Goal: Information Seeking & Learning: Compare options

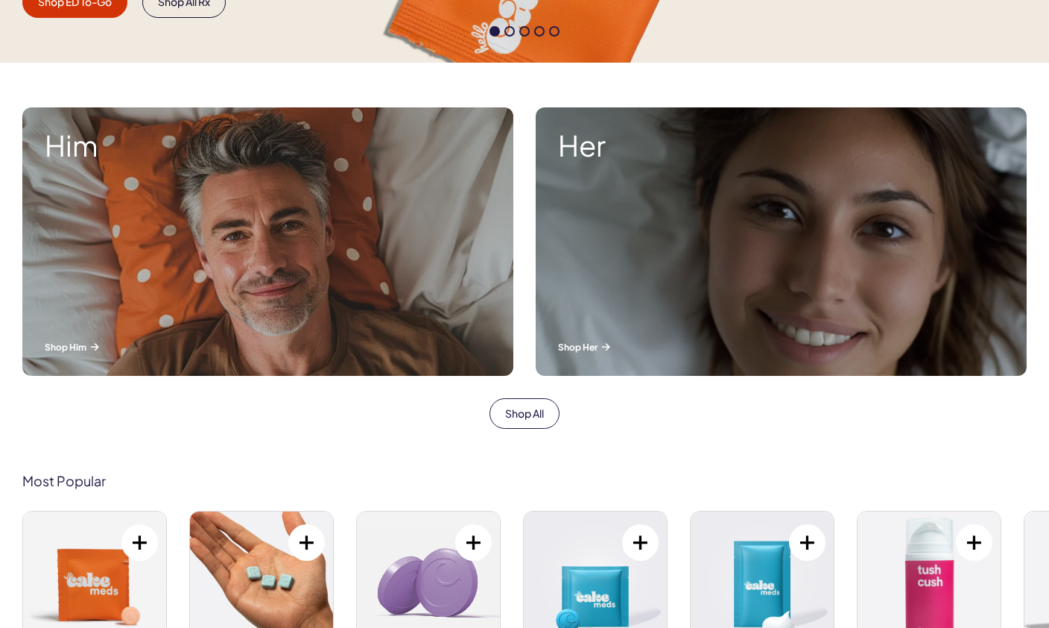
scroll to position [467, 0]
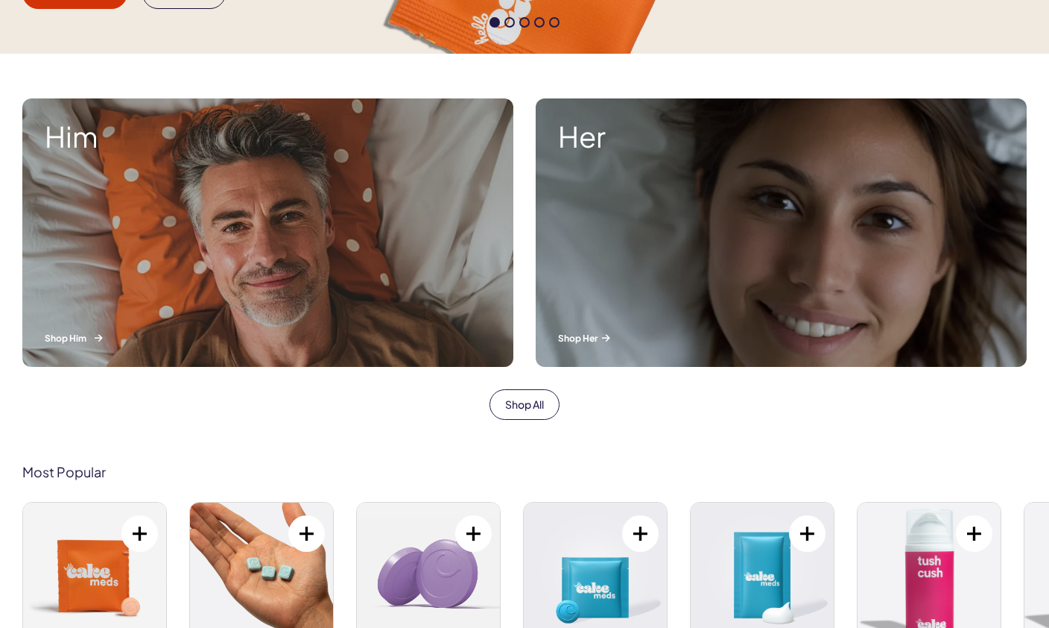
click at [303, 252] on div "Him Shop Him" at bounding box center [267, 232] width 491 height 268
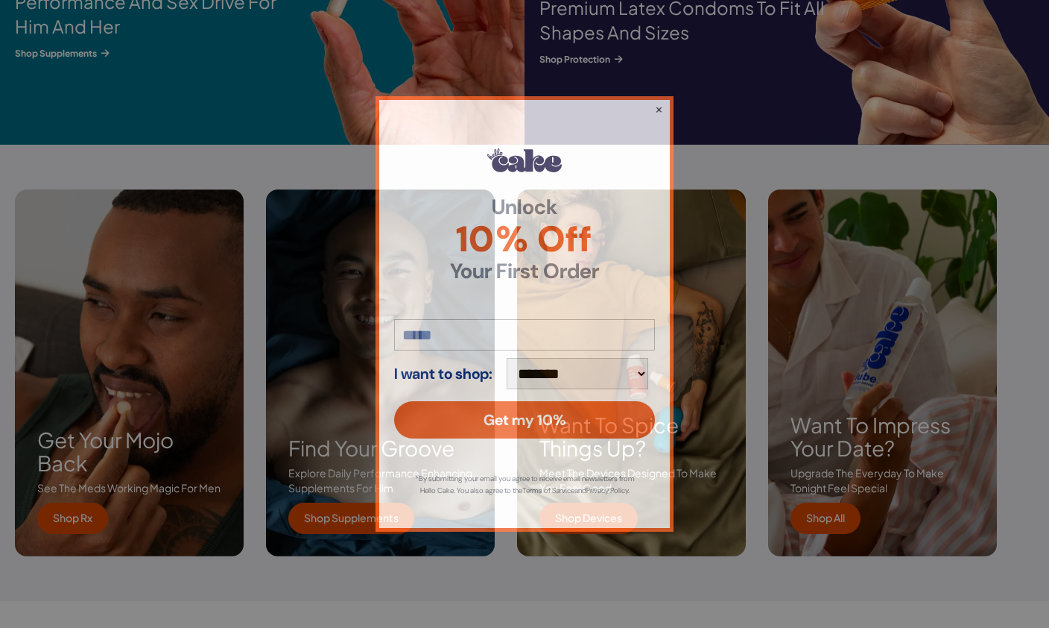
scroll to position [2032, 0]
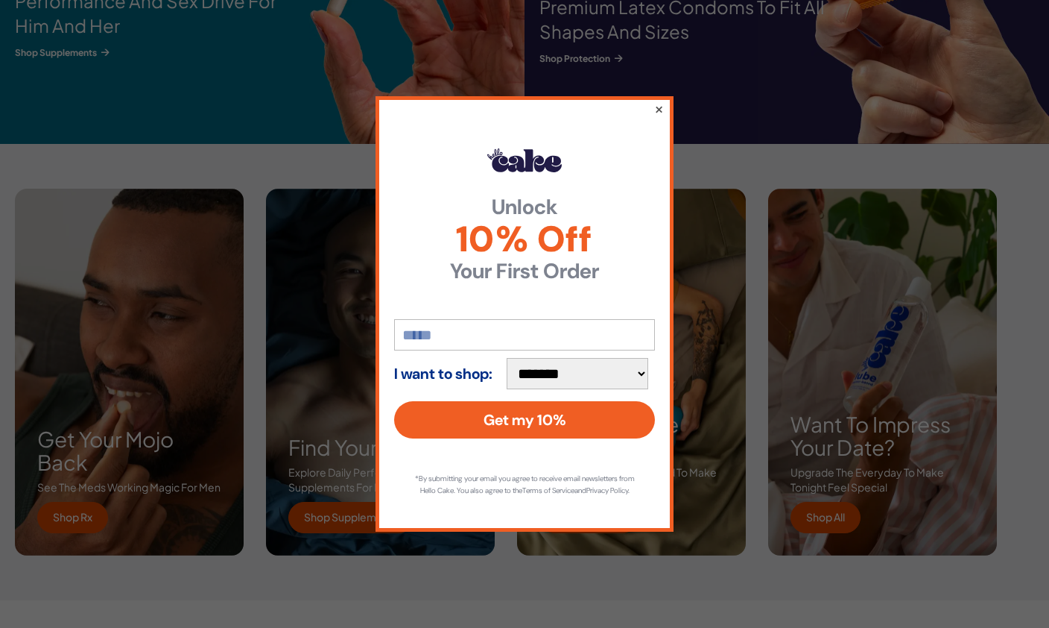
click at [661, 118] on button "×" at bounding box center [659, 109] width 10 height 18
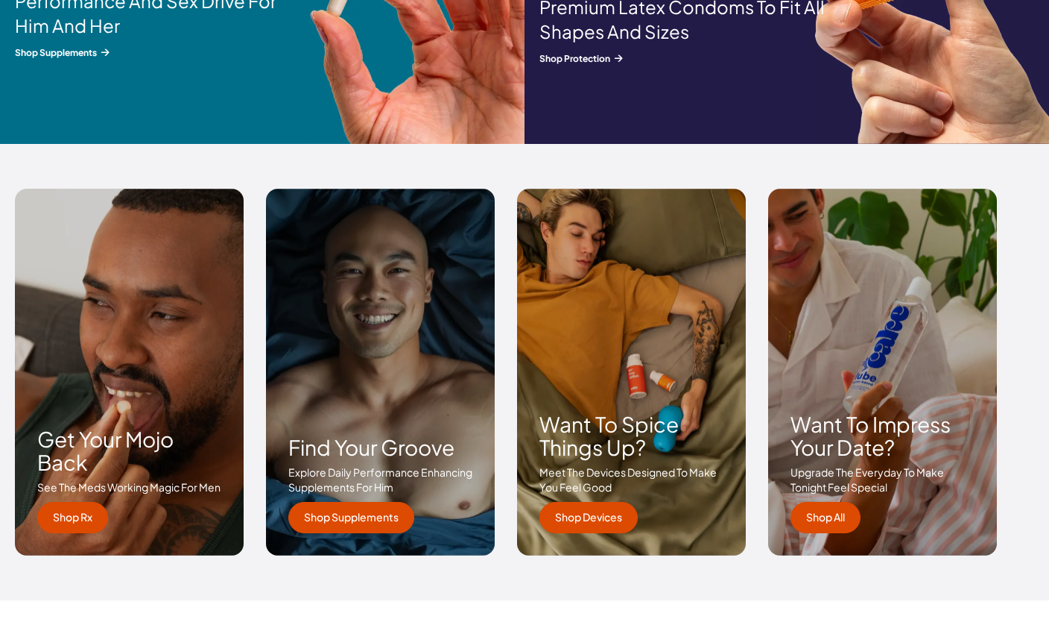
click at [599, 517] on link "Shop Devices" at bounding box center [589, 517] width 98 height 31
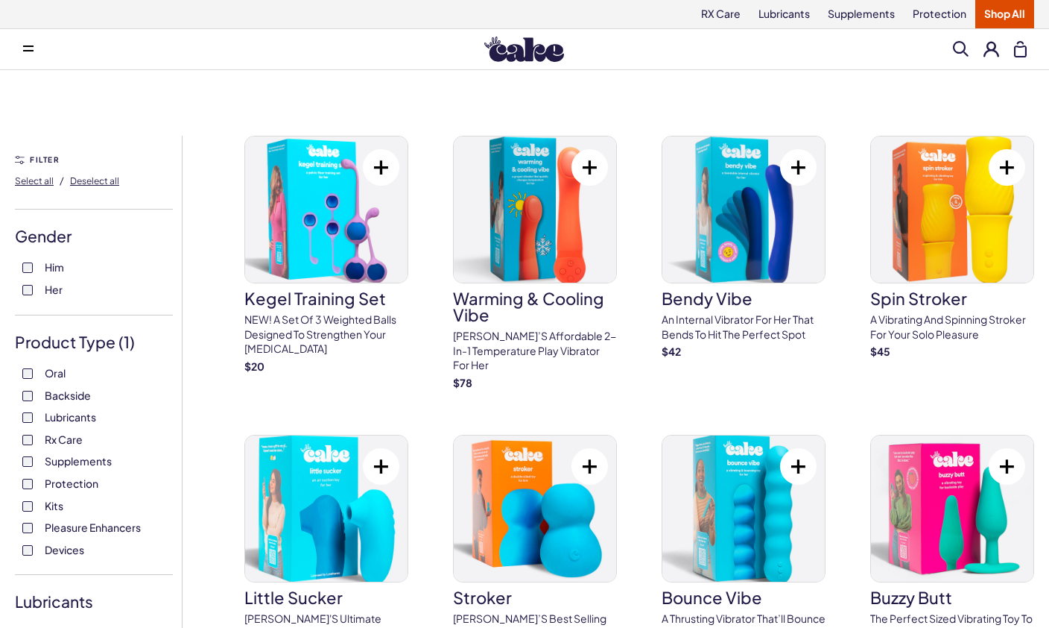
click at [45, 266] on span "Him" at bounding box center [54, 266] width 19 height 19
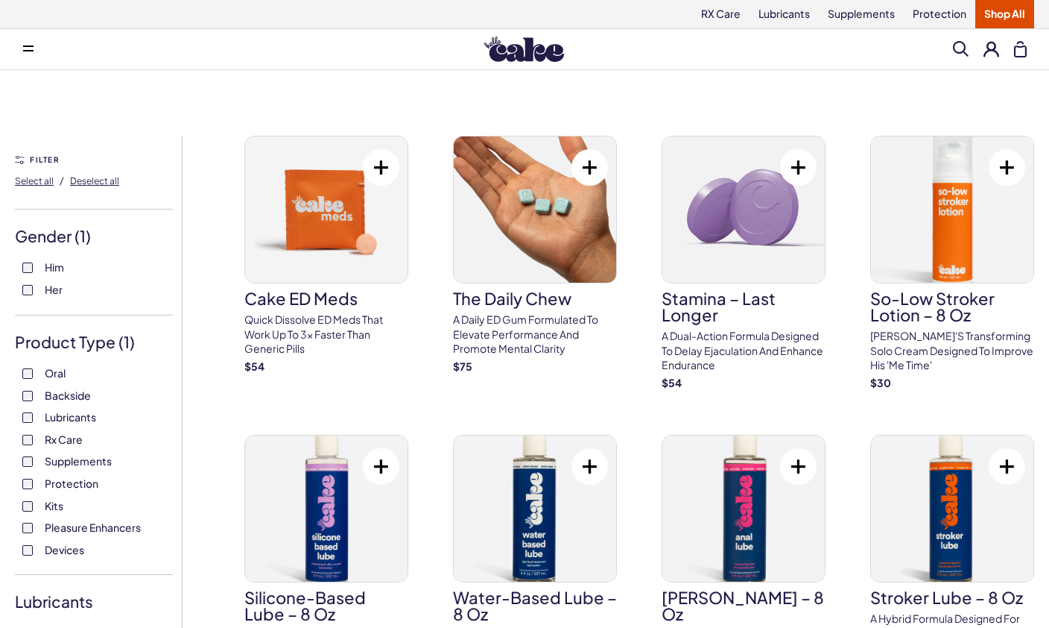
click at [78, 398] on span "Backside" at bounding box center [68, 394] width 46 height 19
click at [121, 524] on span "Pleasure Enhancers" at bounding box center [93, 526] width 96 height 19
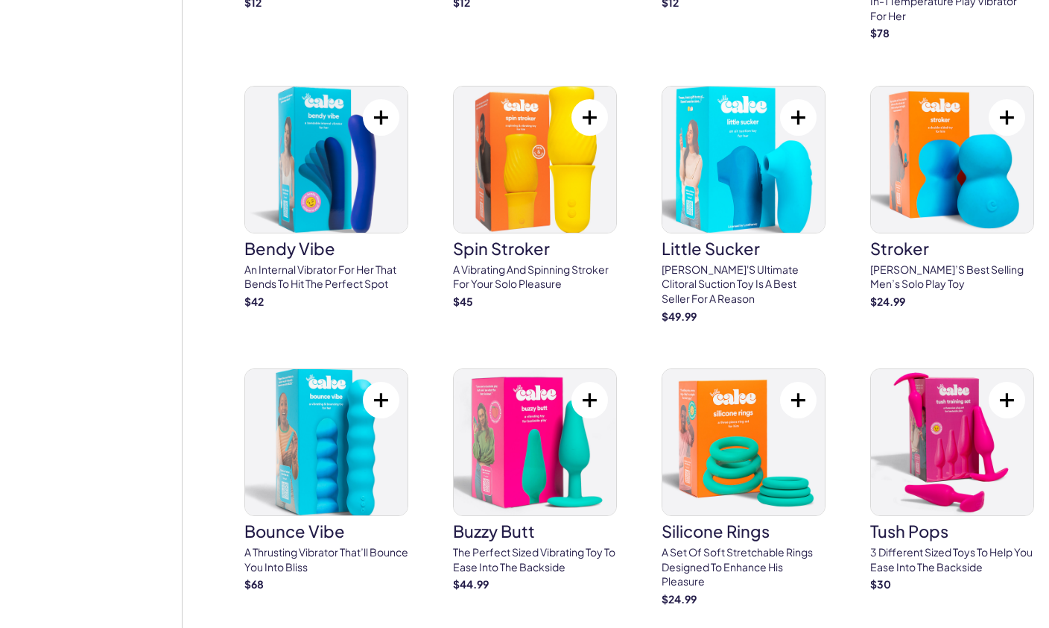
scroll to position [2729, 0]
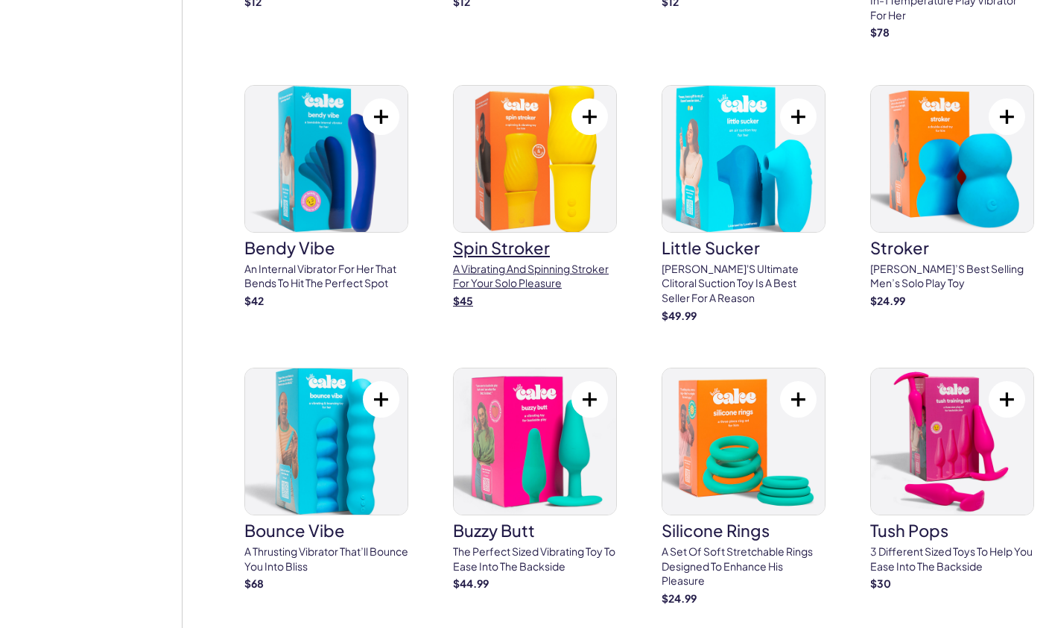
click at [526, 294] on div "$ 45" at bounding box center [535, 301] width 164 height 15
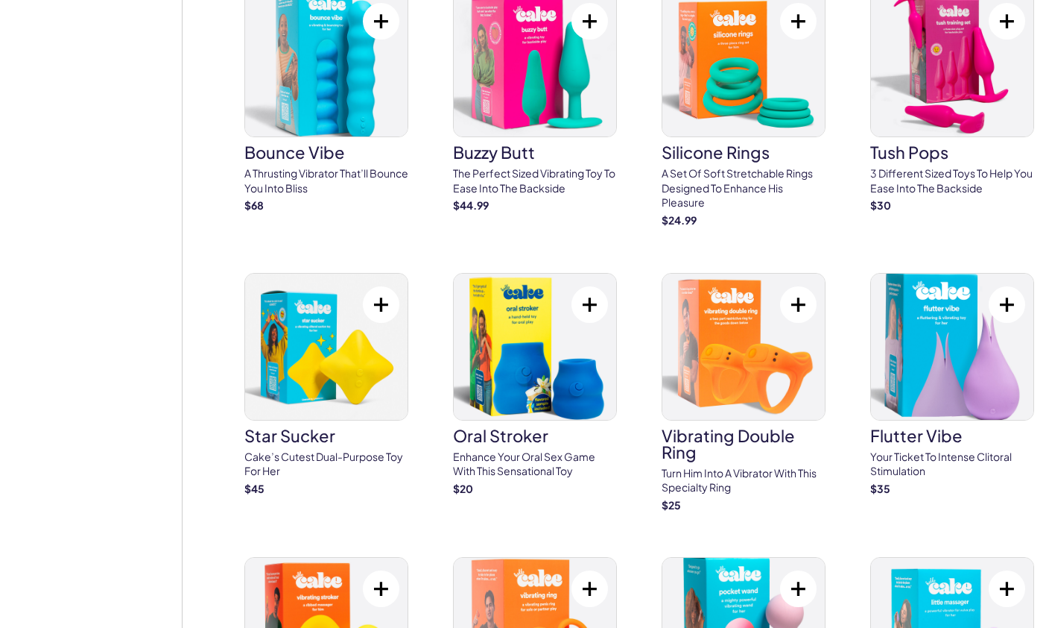
scroll to position [3105, 0]
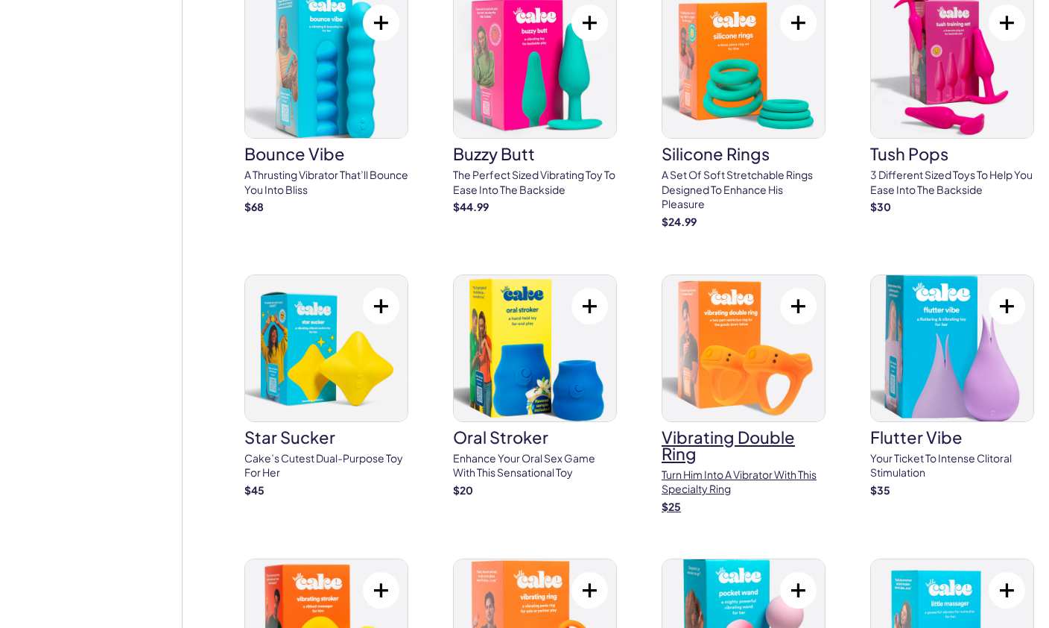
click at [755, 467] on p "Turn him into a vibrator with this specialty ring" at bounding box center [744, 481] width 164 height 29
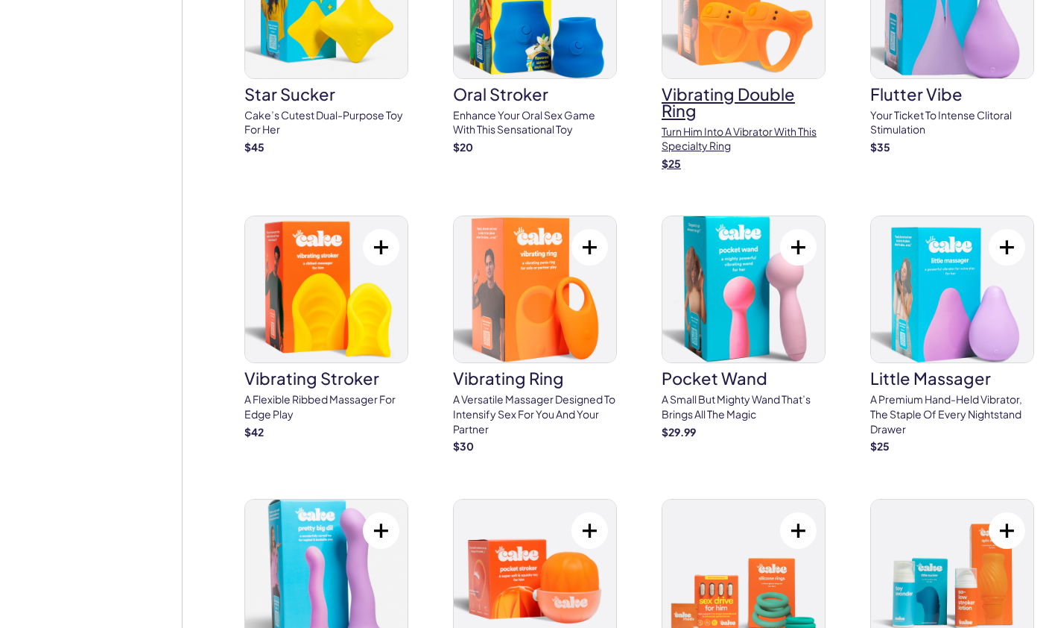
scroll to position [3446, 0]
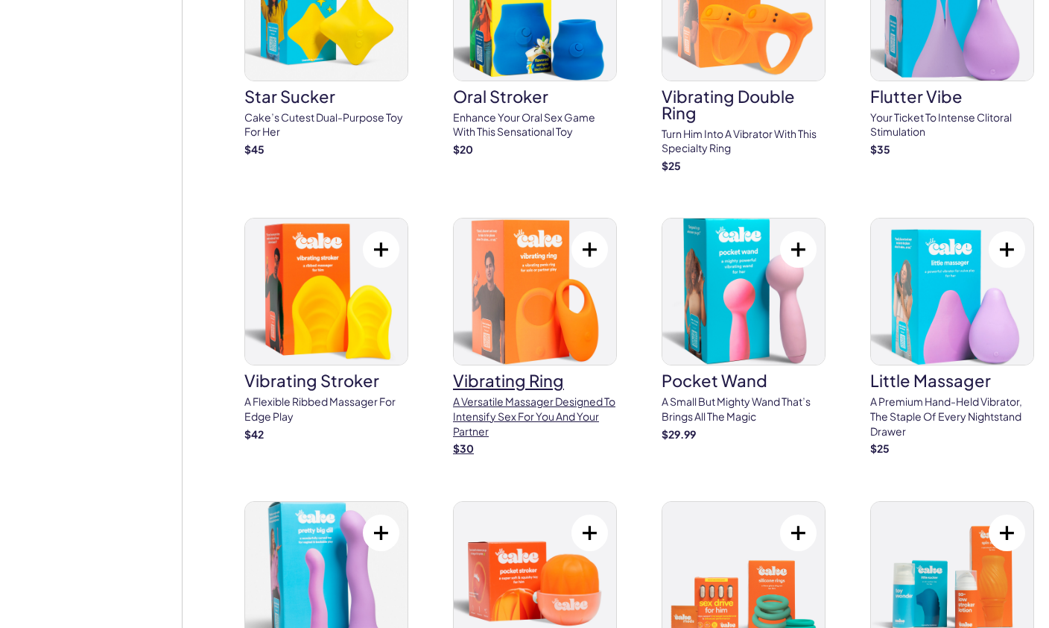
click at [549, 312] on img at bounding box center [535, 291] width 162 height 146
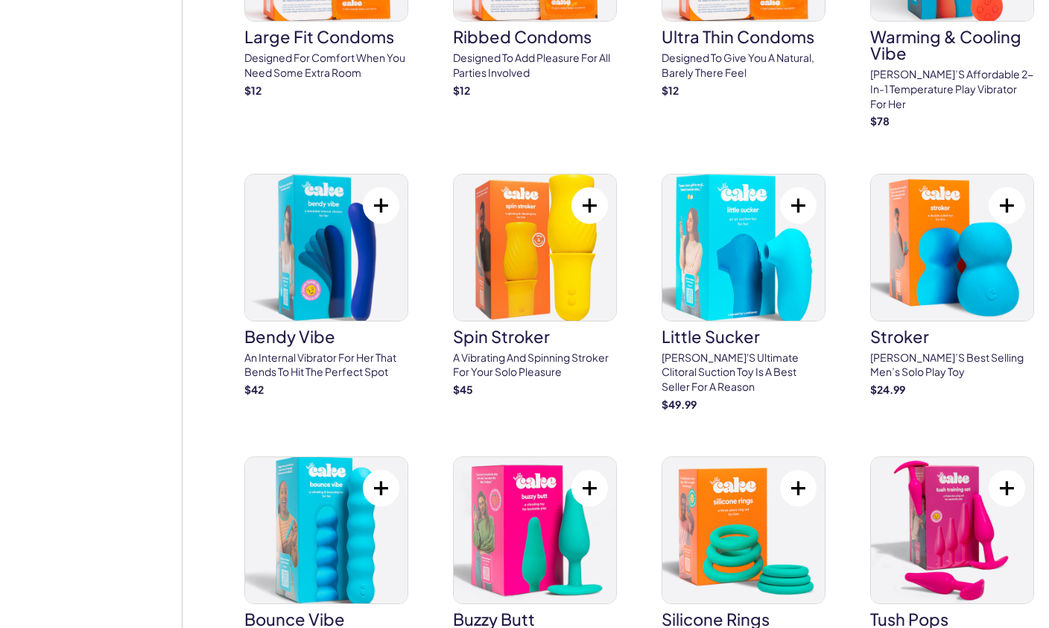
scroll to position [2641, 0]
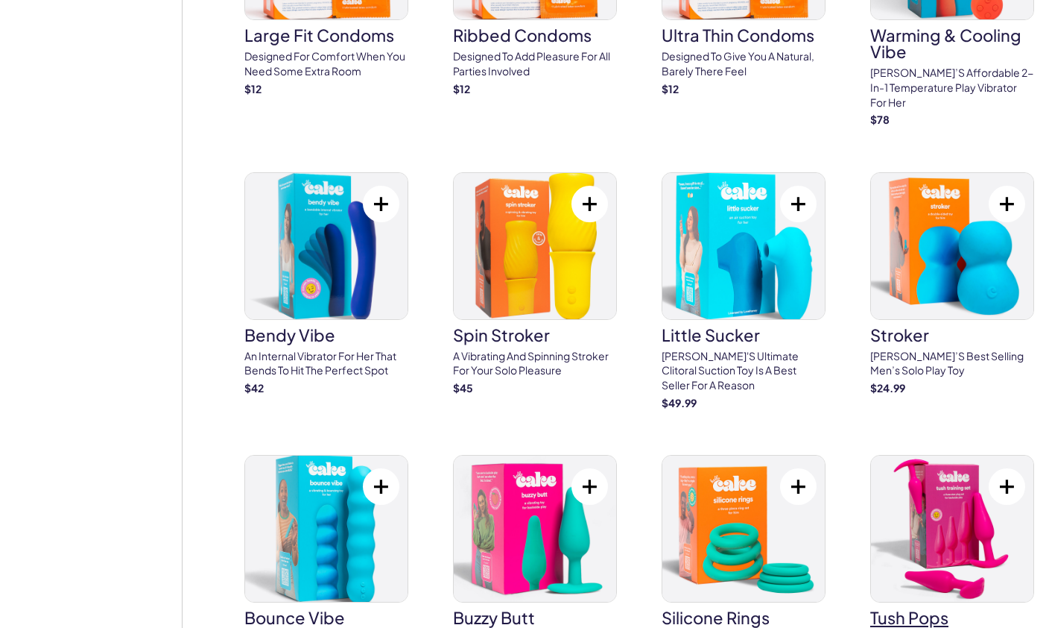
click at [976, 504] on img at bounding box center [952, 528] width 162 height 146
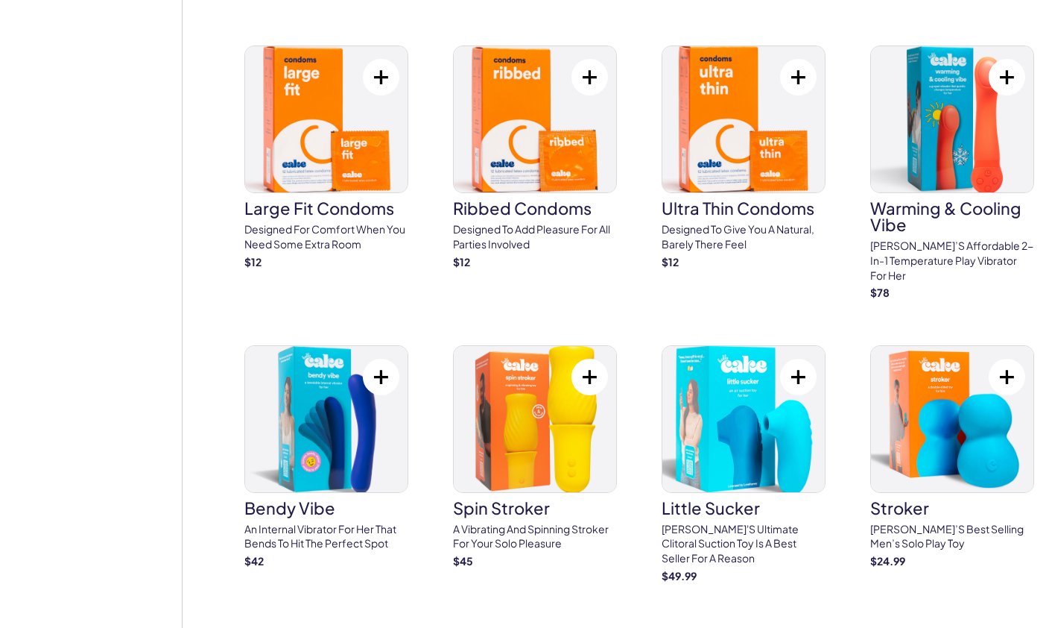
scroll to position [2469, 0]
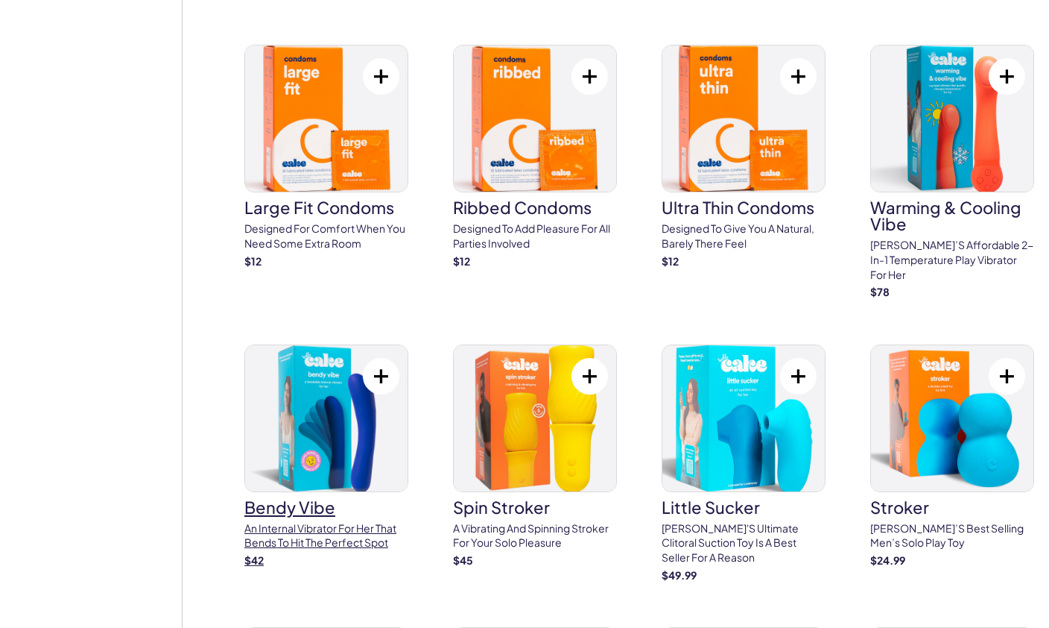
click at [291, 521] on p "An internal vibrator for her that bends to hit the perfect spot" at bounding box center [326, 535] width 164 height 29
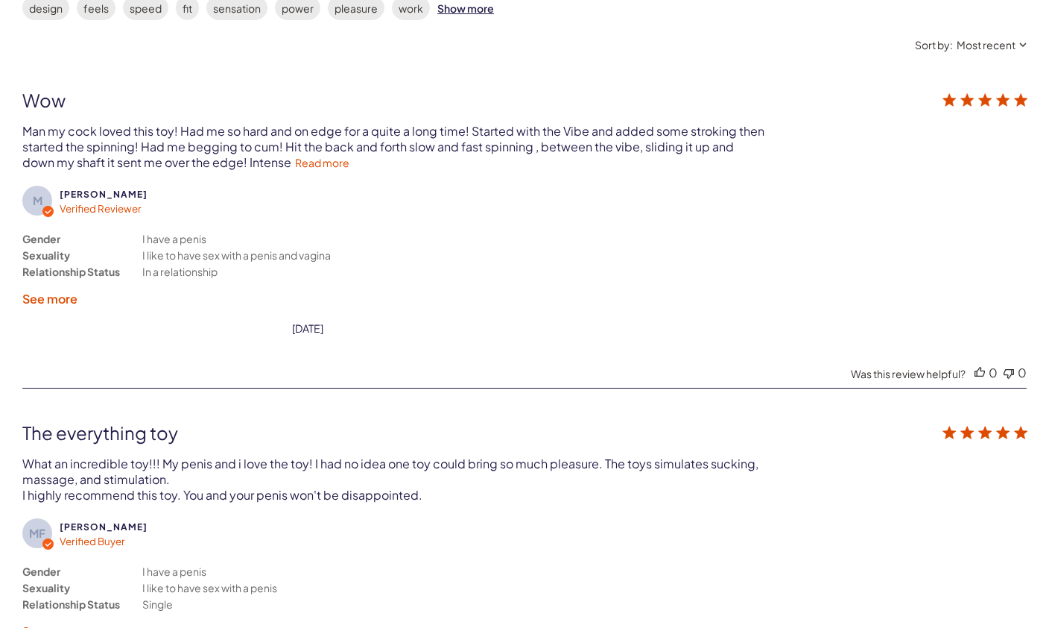
scroll to position [2771, 0]
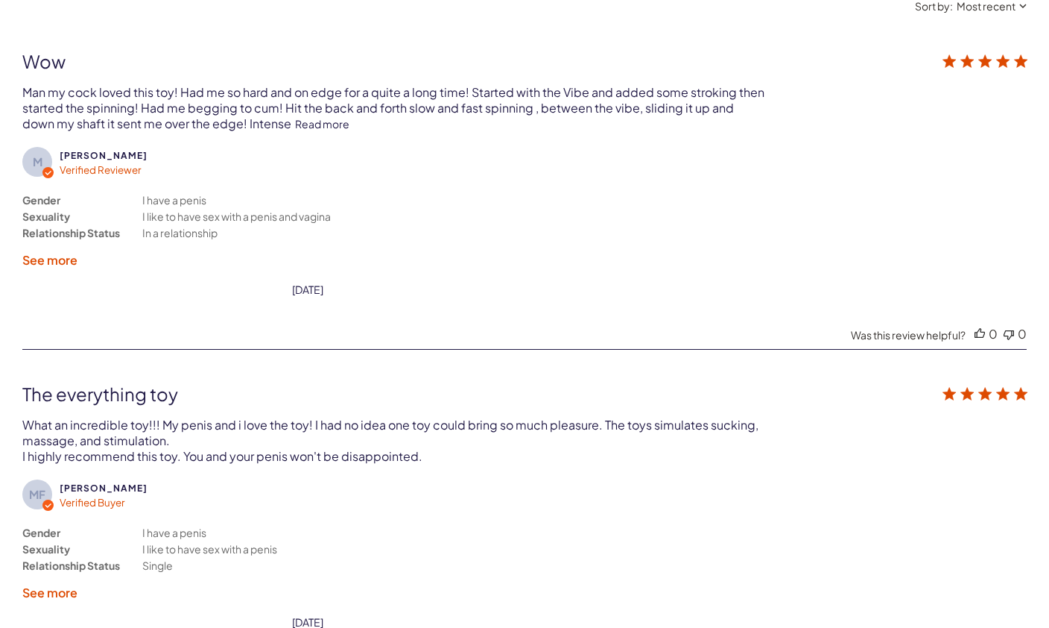
click at [298, 128] on link "Read more" at bounding box center [322, 123] width 54 height 13
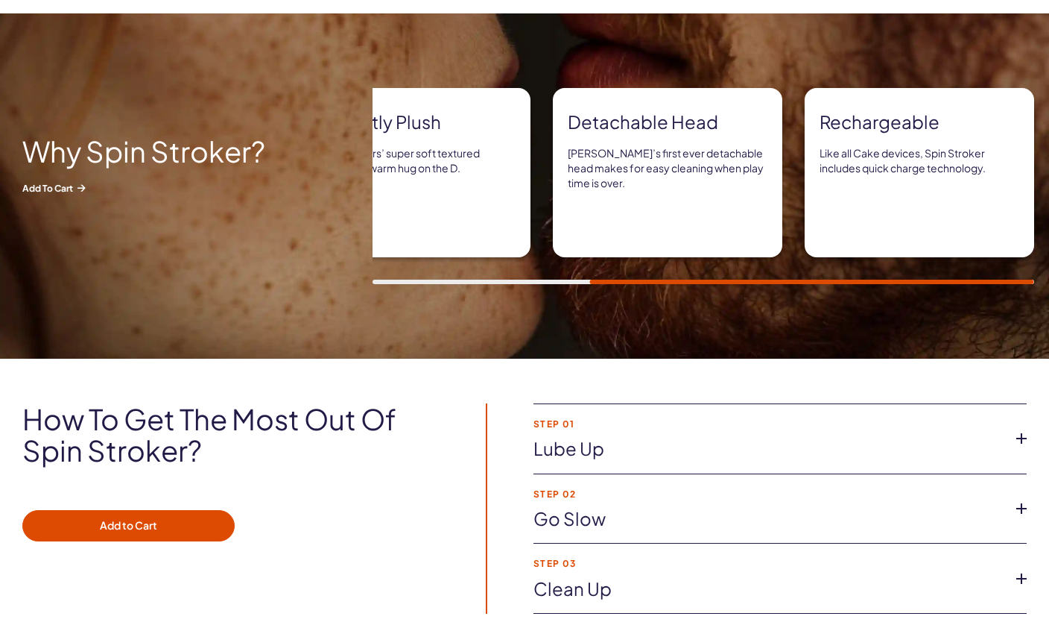
scroll to position [811, 0]
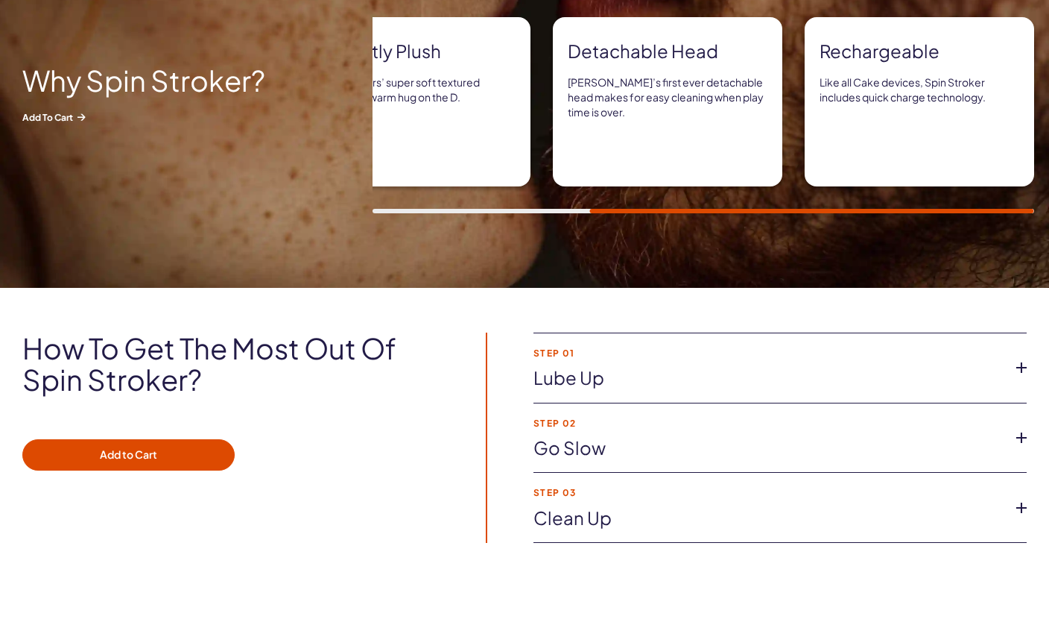
click at [572, 455] on link "Go slow" at bounding box center [769, 447] width 470 height 25
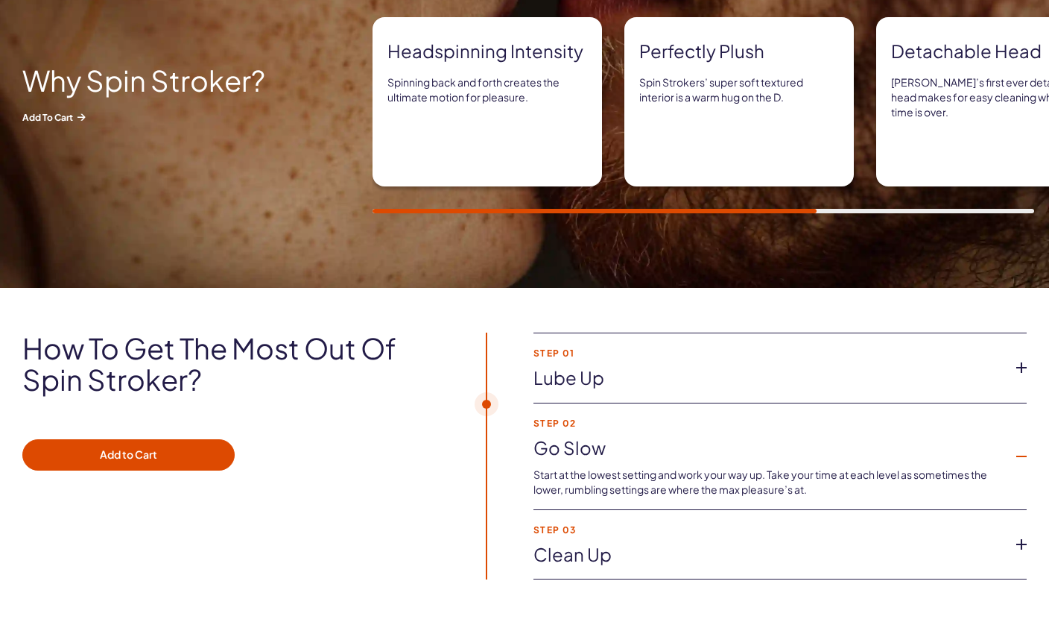
click at [567, 555] on link "Clean up" at bounding box center [769, 554] width 470 height 25
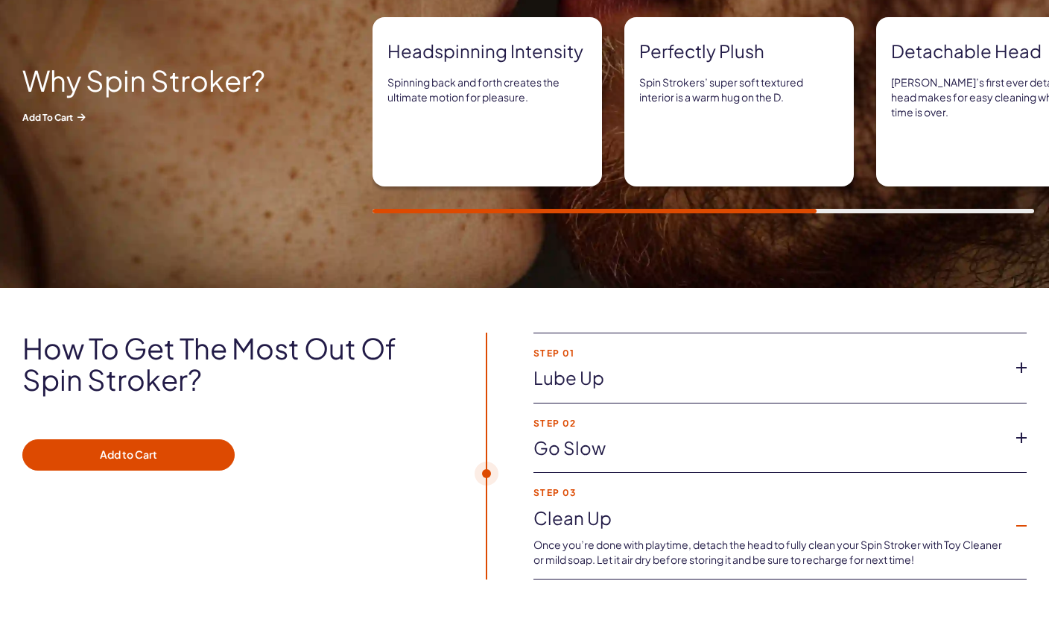
click at [566, 375] on link "Lube up" at bounding box center [769, 377] width 470 height 25
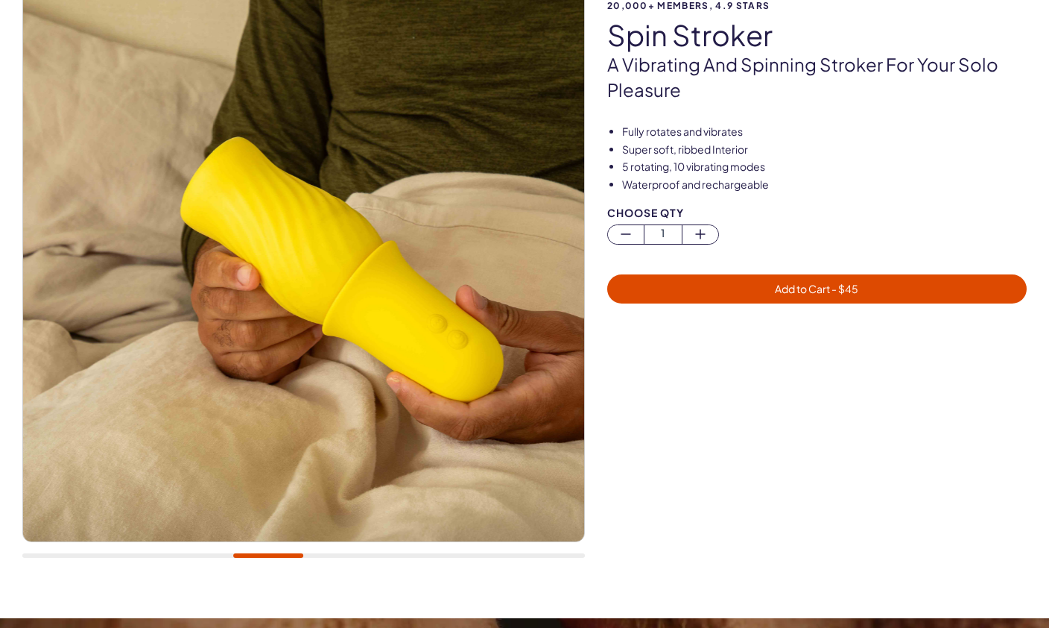
scroll to position [144, 0]
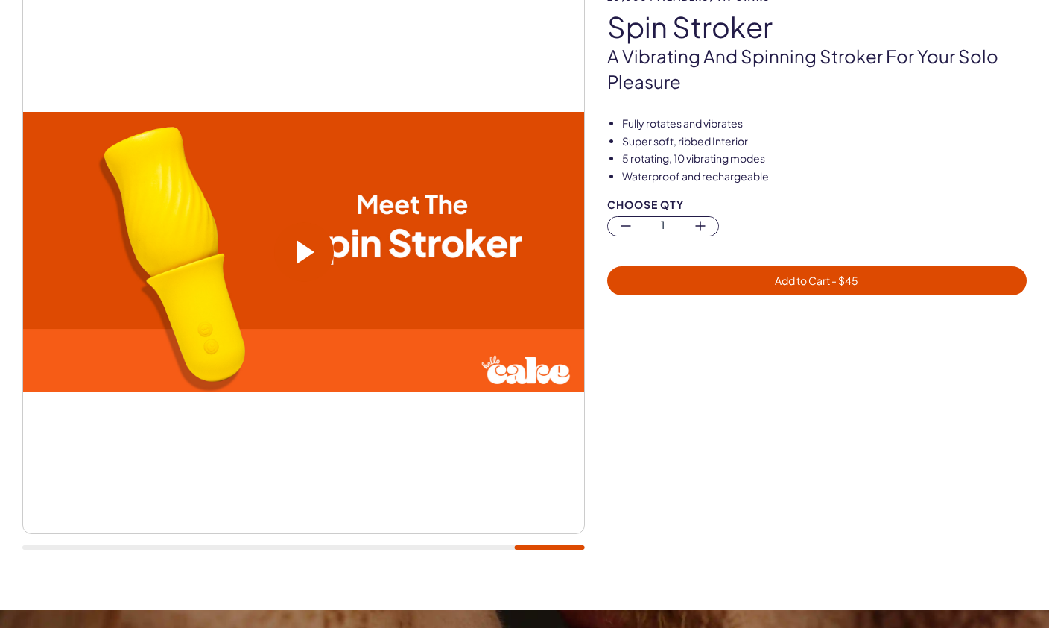
click at [319, 238] on span at bounding box center [304, 252] width 60 height 60
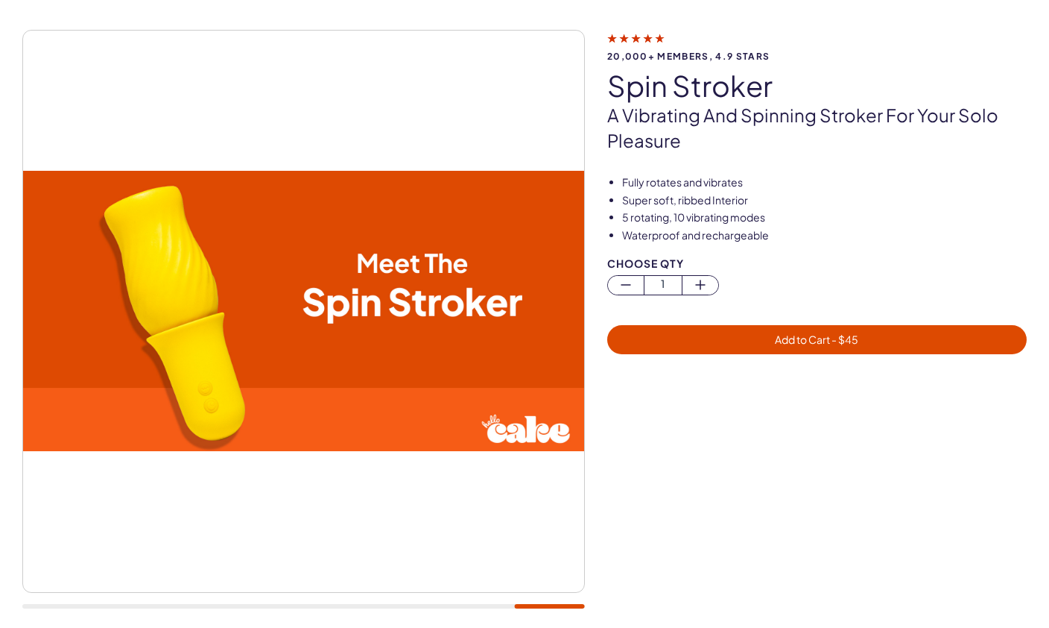
scroll to position [0, 0]
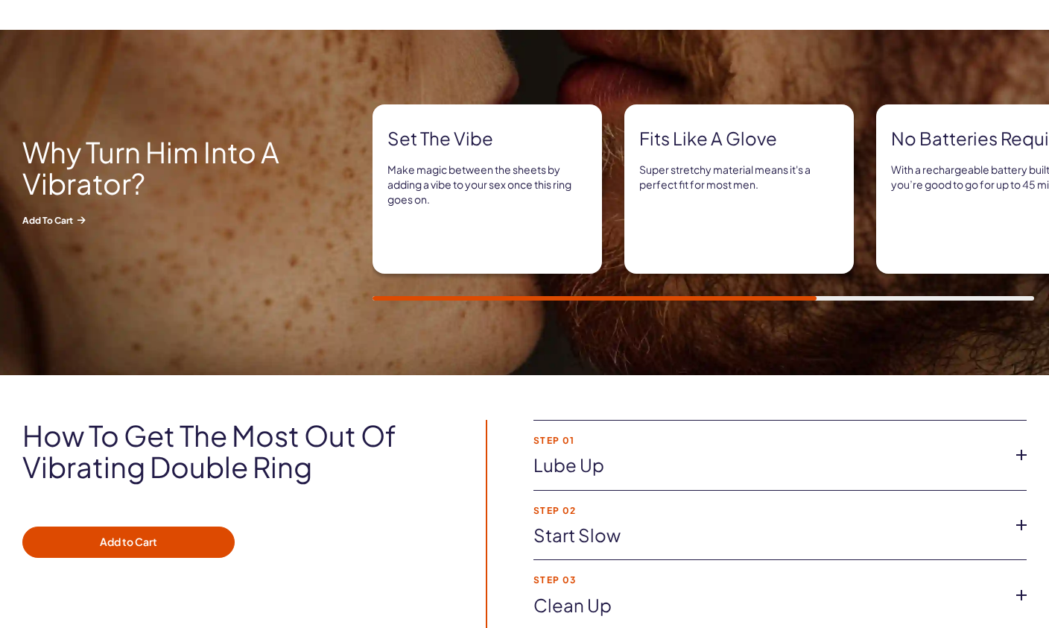
scroll to position [729, 0]
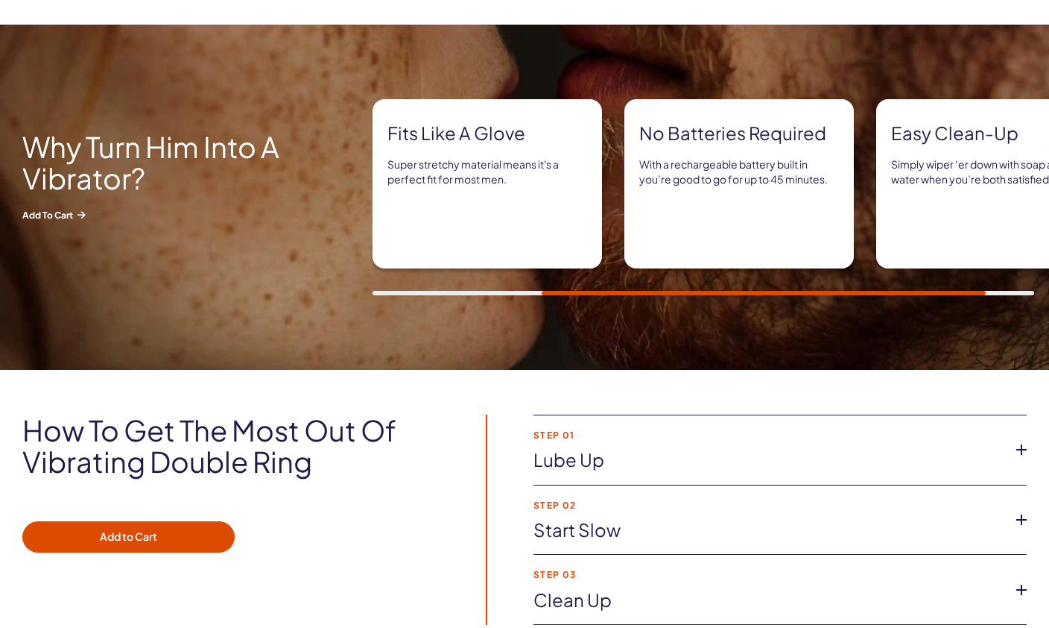
click at [748, 461] on link "Lube up" at bounding box center [769, 459] width 470 height 25
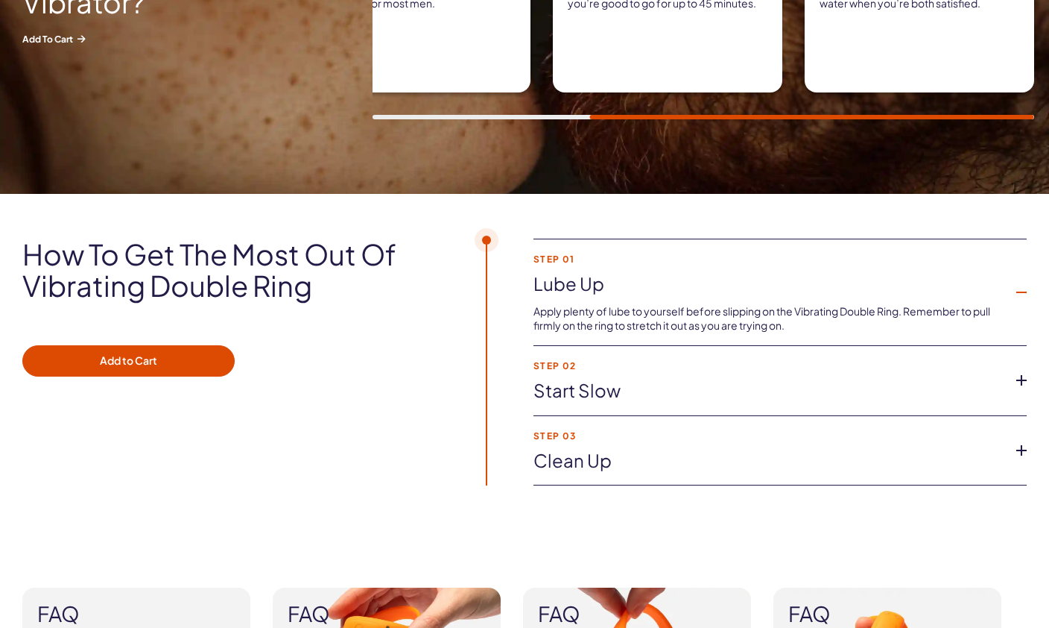
scroll to position [903, 0]
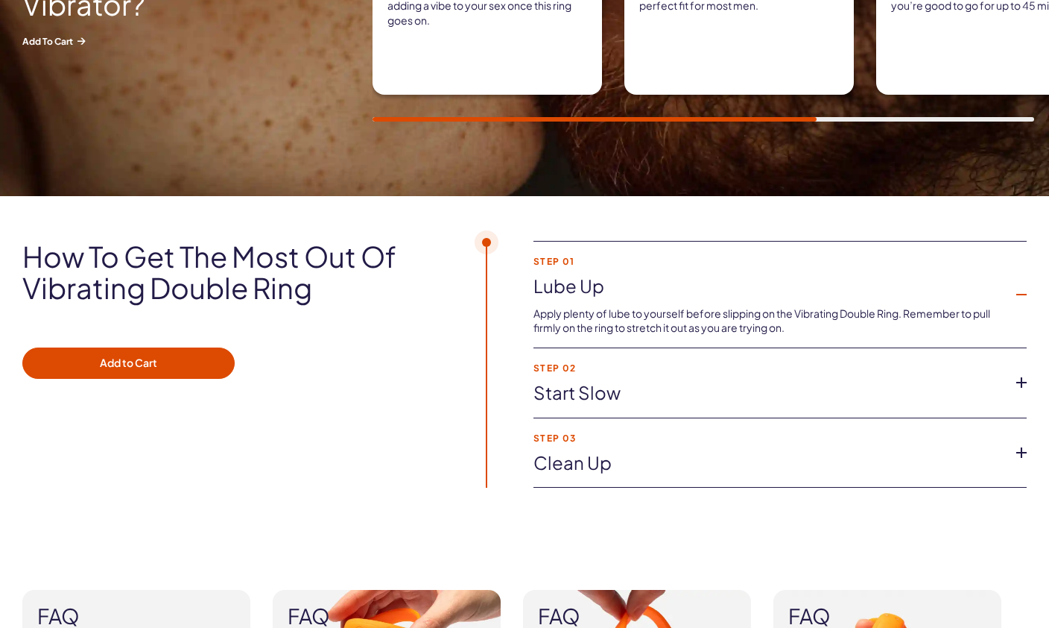
click at [764, 401] on link "Start slow" at bounding box center [769, 392] width 470 height 25
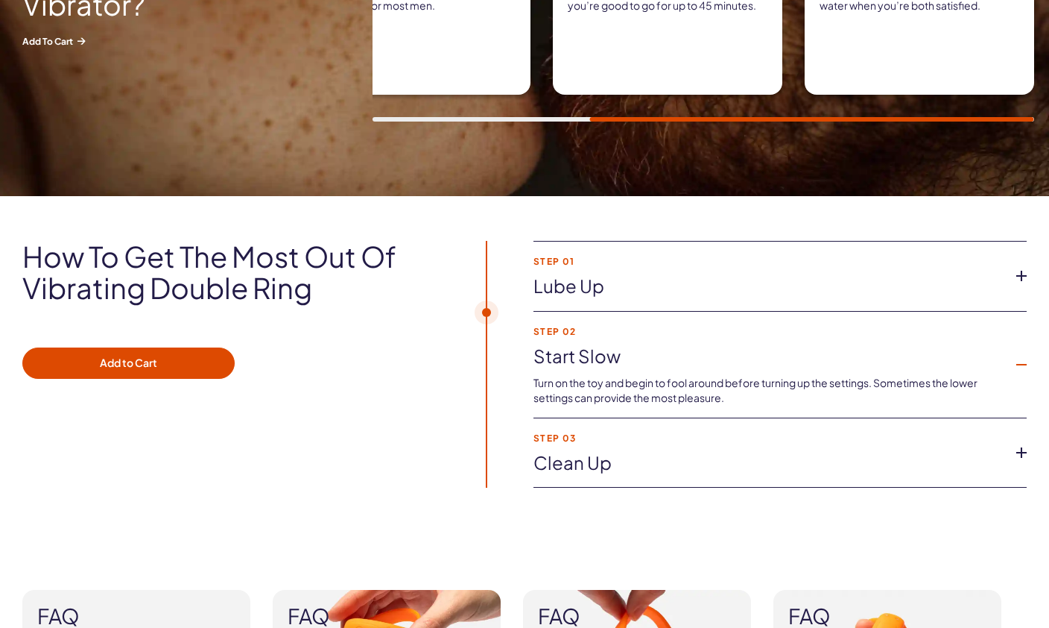
click at [905, 450] on link "Clean up" at bounding box center [769, 462] width 470 height 25
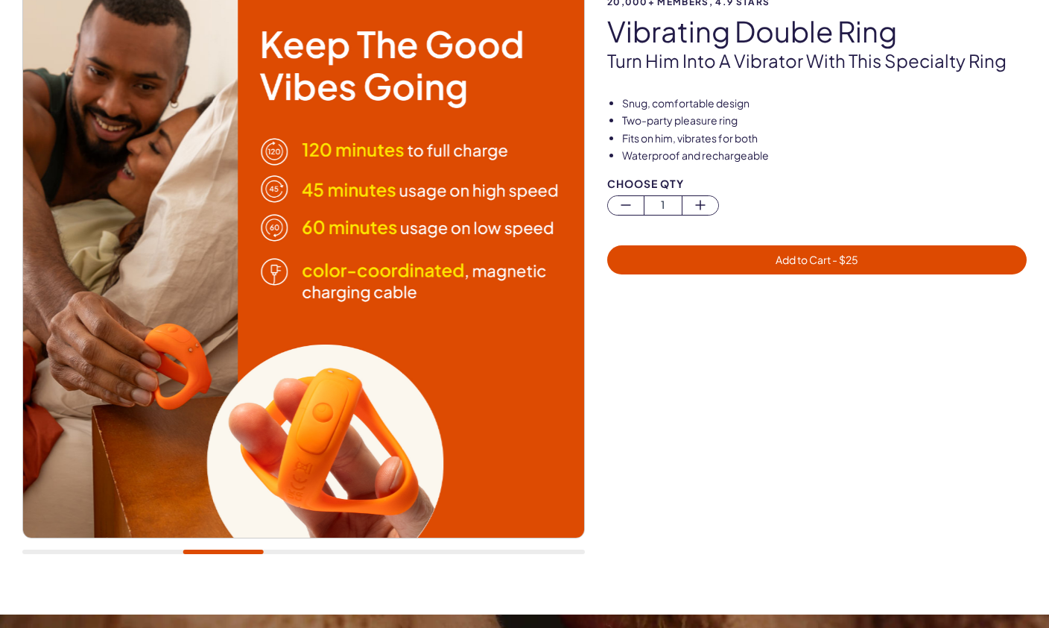
scroll to position [141, 0]
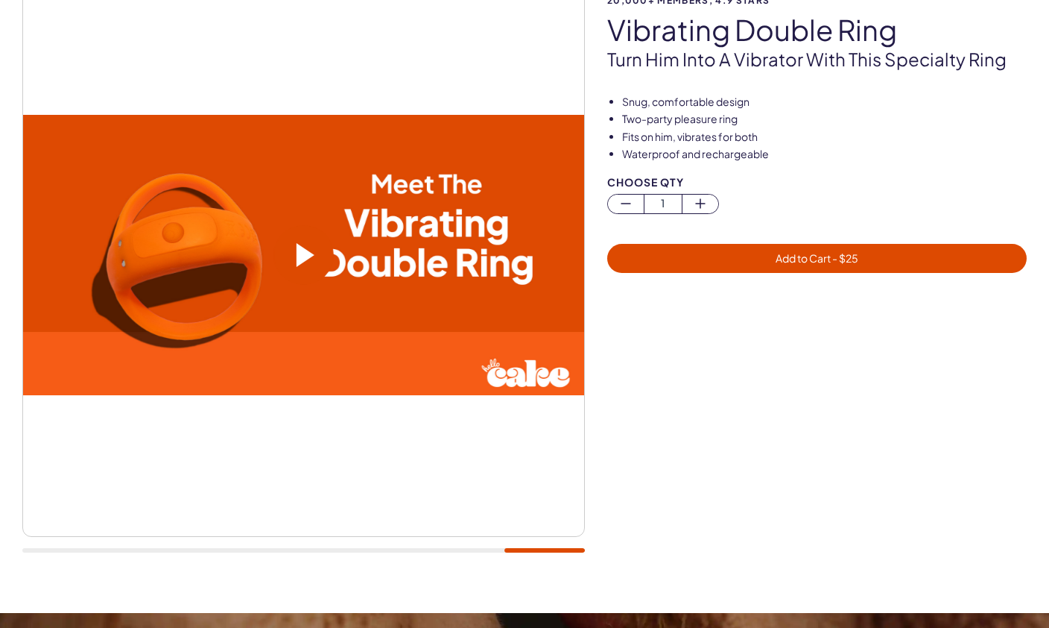
click at [310, 238] on span at bounding box center [304, 255] width 60 height 60
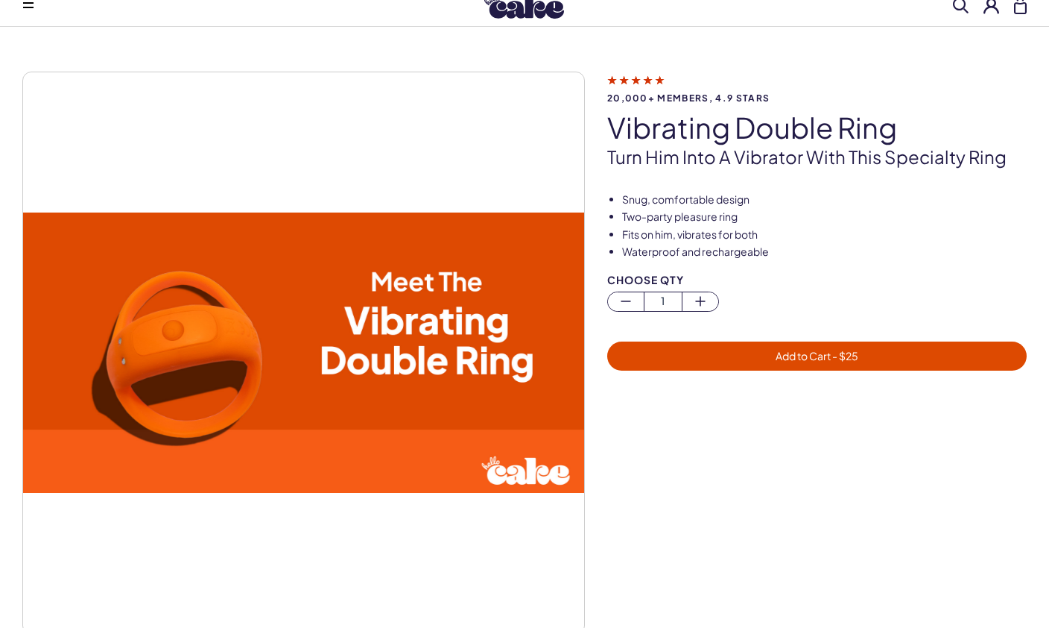
scroll to position [0, 0]
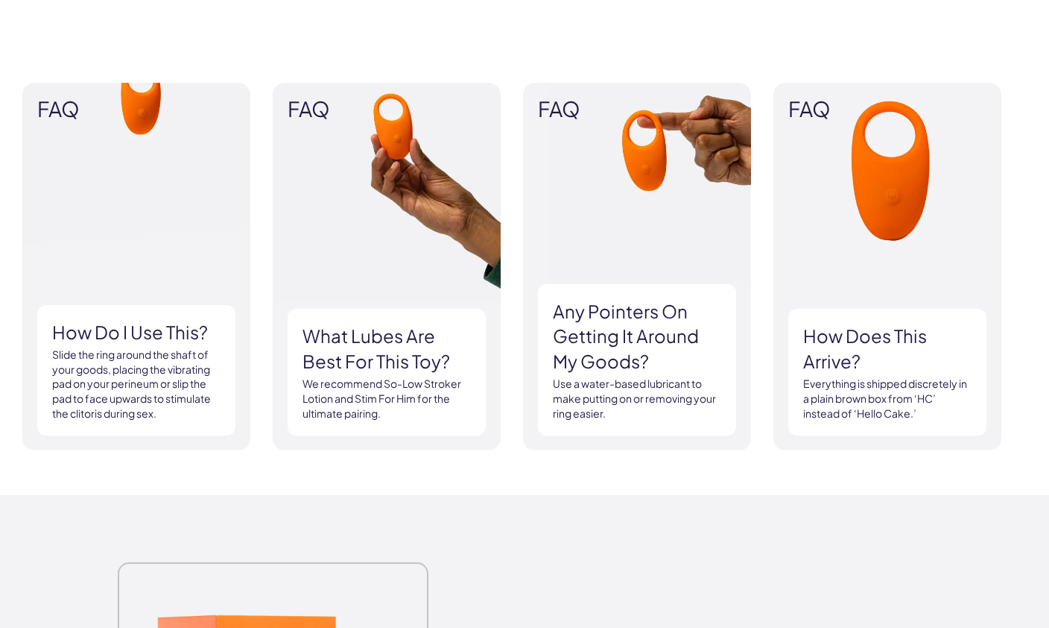
scroll to position [1479, 0]
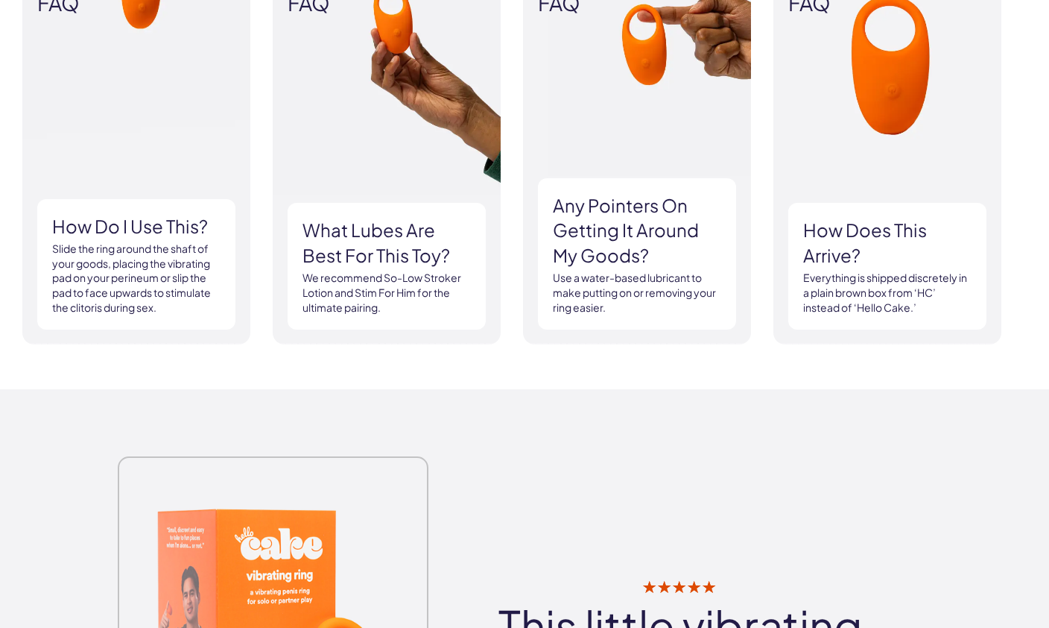
click at [658, 254] on h3 "Any pointers on getting it around my goods?" at bounding box center [637, 230] width 168 height 75
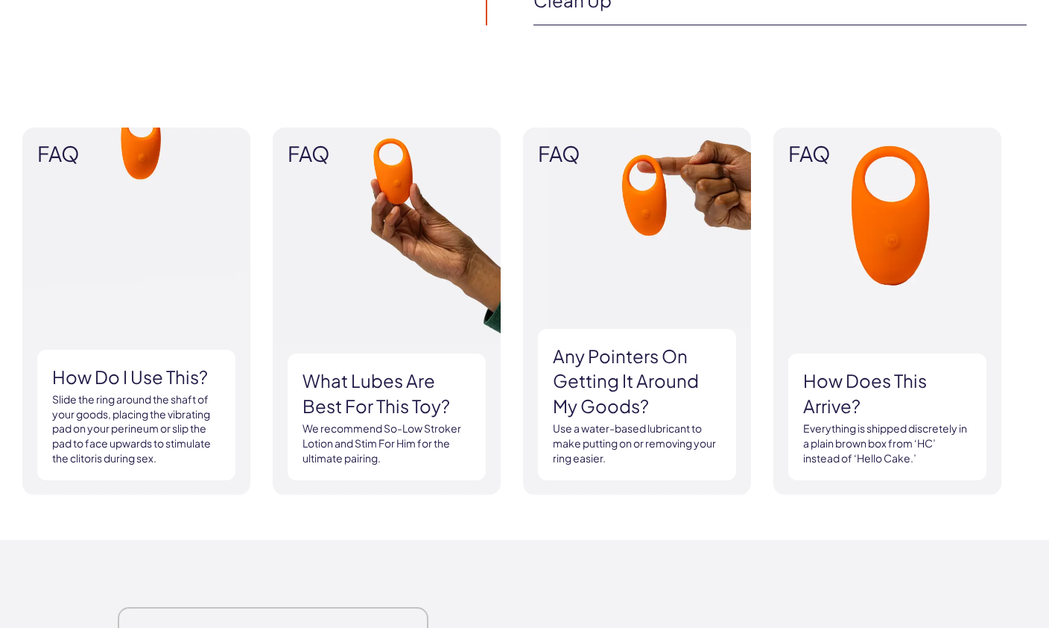
scroll to position [1329, 0]
click at [114, 429] on p "Slide the ring around the shaft of your goods, placing the vibrating pad on you…" at bounding box center [136, 427] width 168 height 73
click at [104, 378] on h3 "How do I use this?" at bounding box center [136, 376] width 168 height 25
click at [89, 379] on h3 "How do I use this?" at bounding box center [136, 376] width 168 height 25
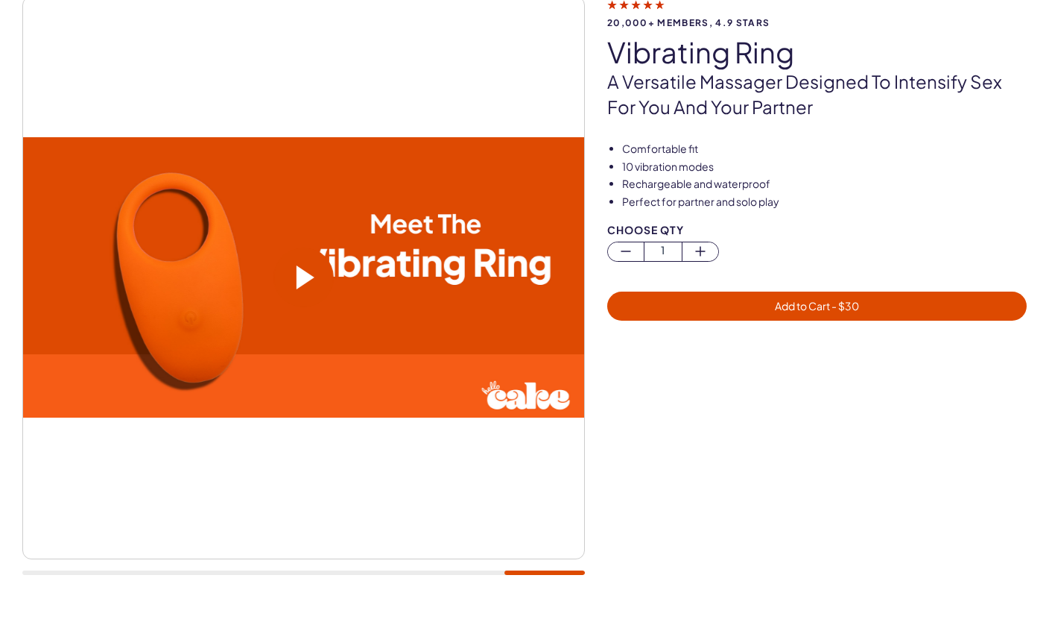
scroll to position [0, 0]
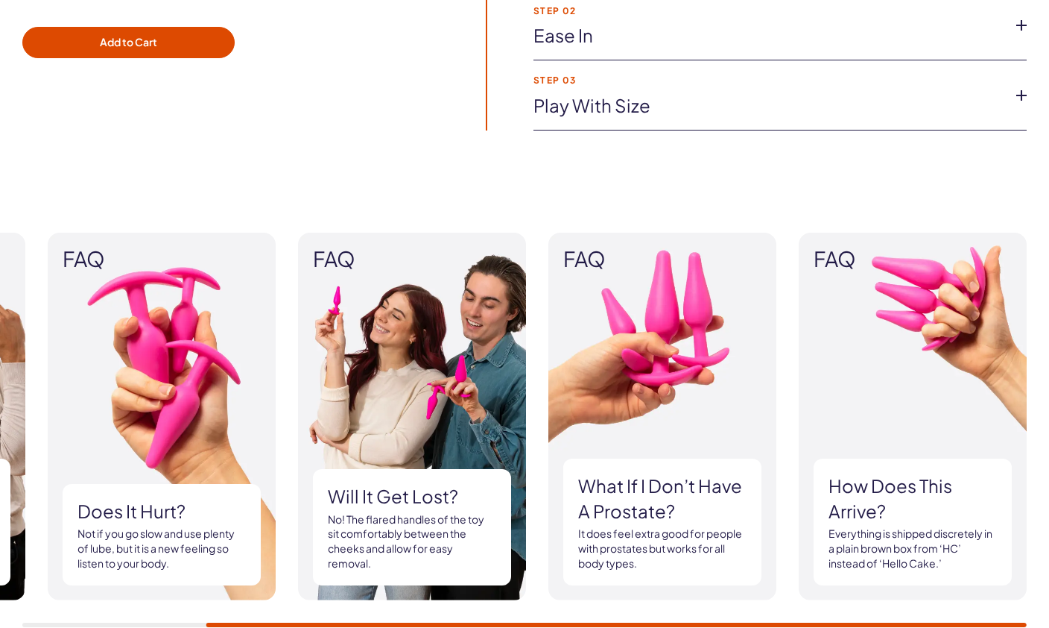
scroll to position [1219, 0]
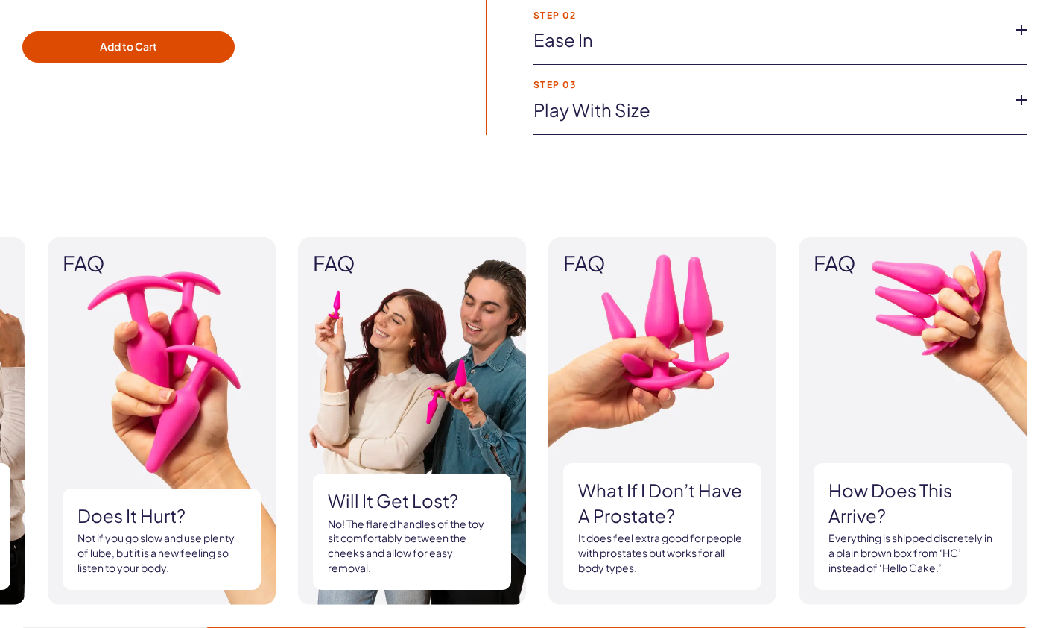
click at [739, 520] on h3 "What if I don’t have a prostate?" at bounding box center [662, 503] width 168 height 50
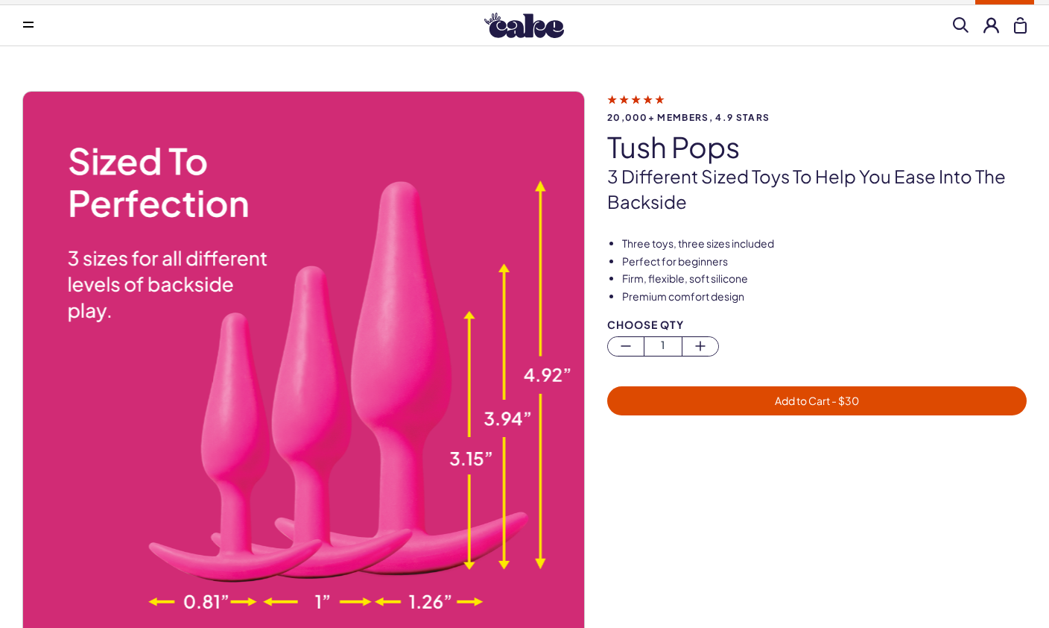
scroll to position [0, 0]
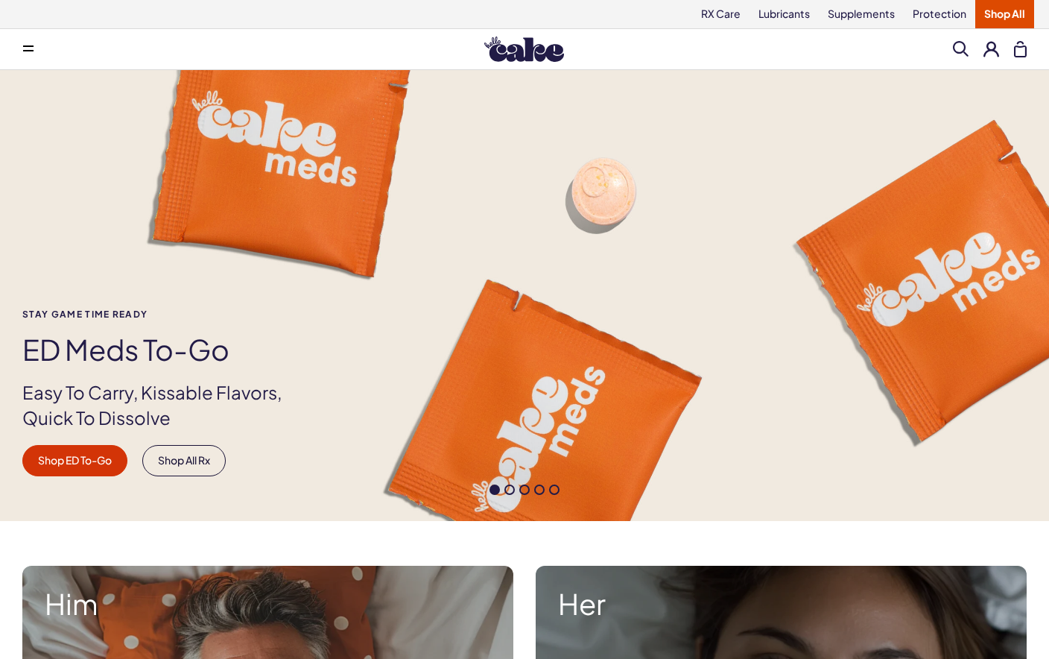
click at [959, 56] on span at bounding box center [961, 49] width 16 height 16
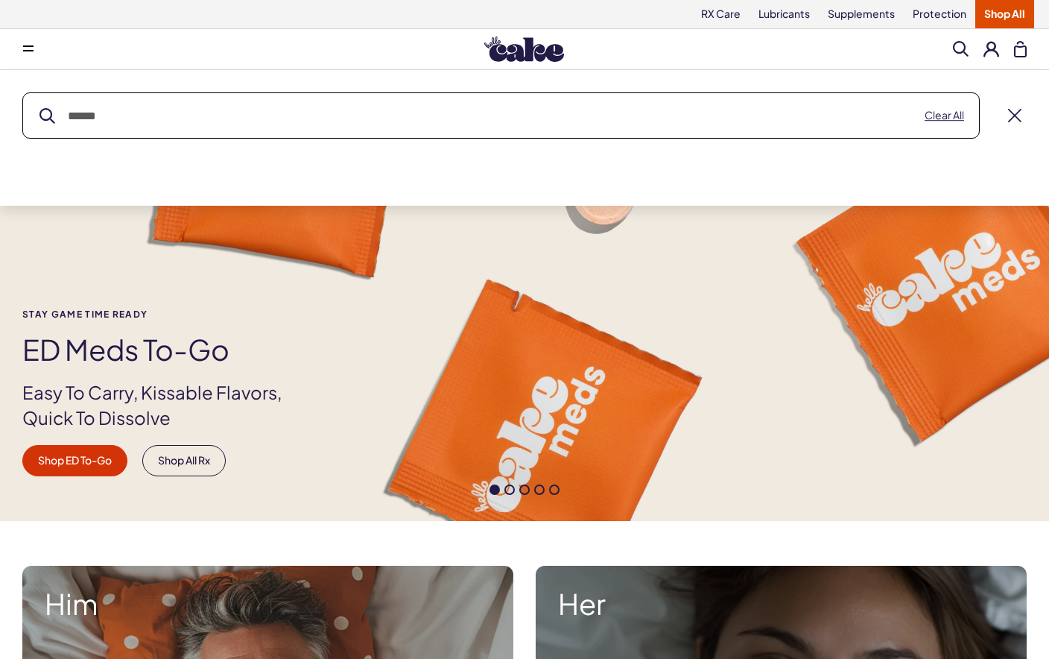
click at [7, 39] on div "Menu Him Her Everything Rx Care Rx For Him Cake ED Meds - To Go The Daily Chew …" at bounding box center [524, 49] width 1049 height 30
click at [34, 56] on button at bounding box center [28, 49] width 30 height 30
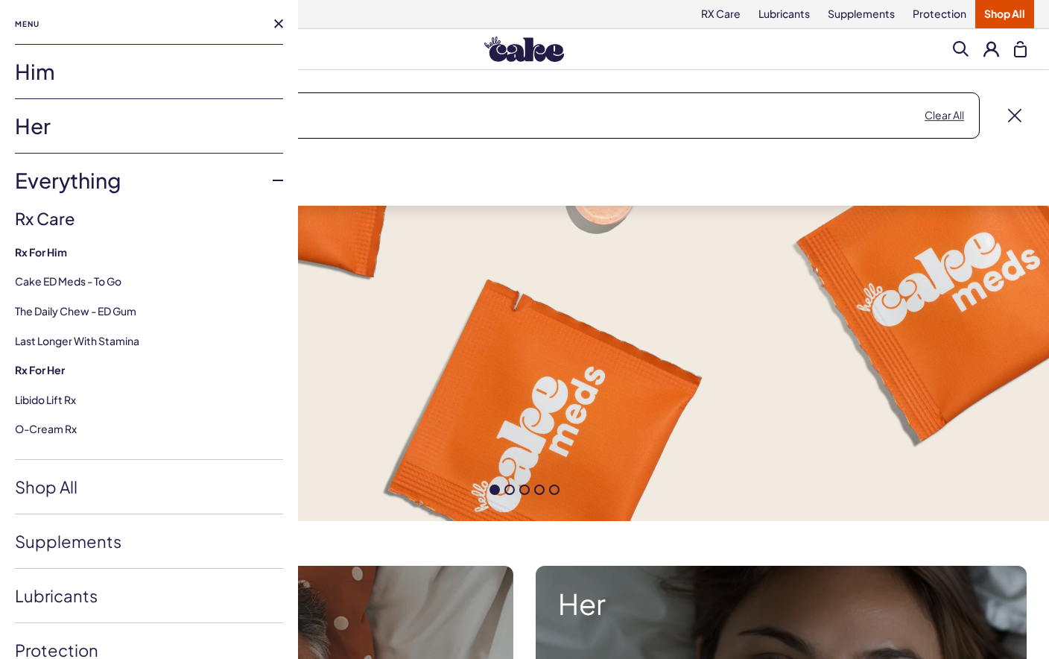
click at [115, 78] on link "Him" at bounding box center [149, 72] width 268 height 54
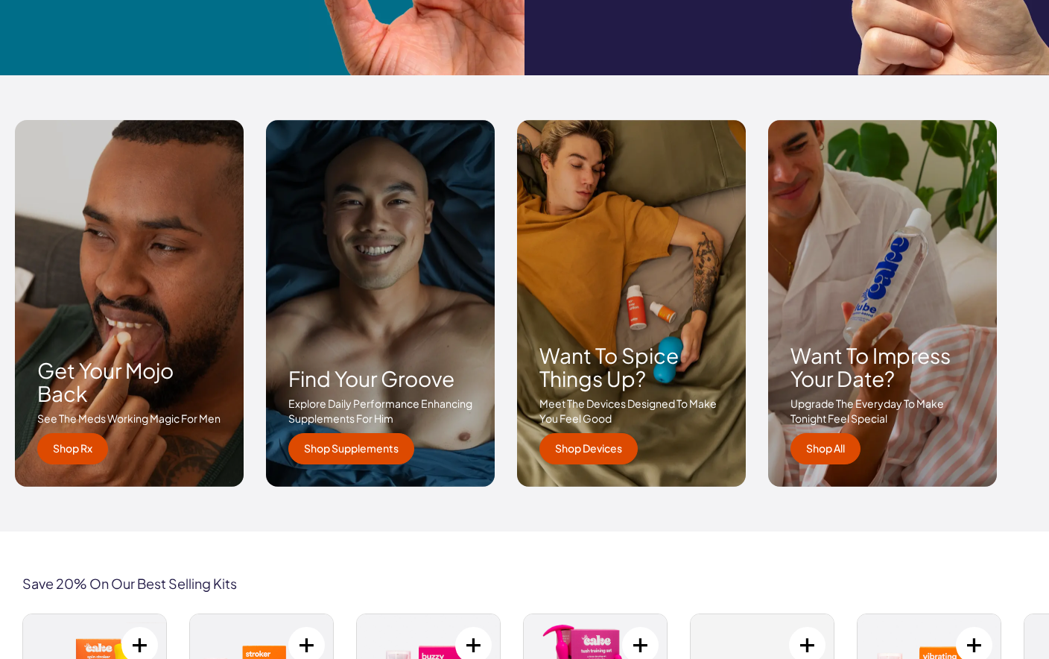
scroll to position [2106, 0]
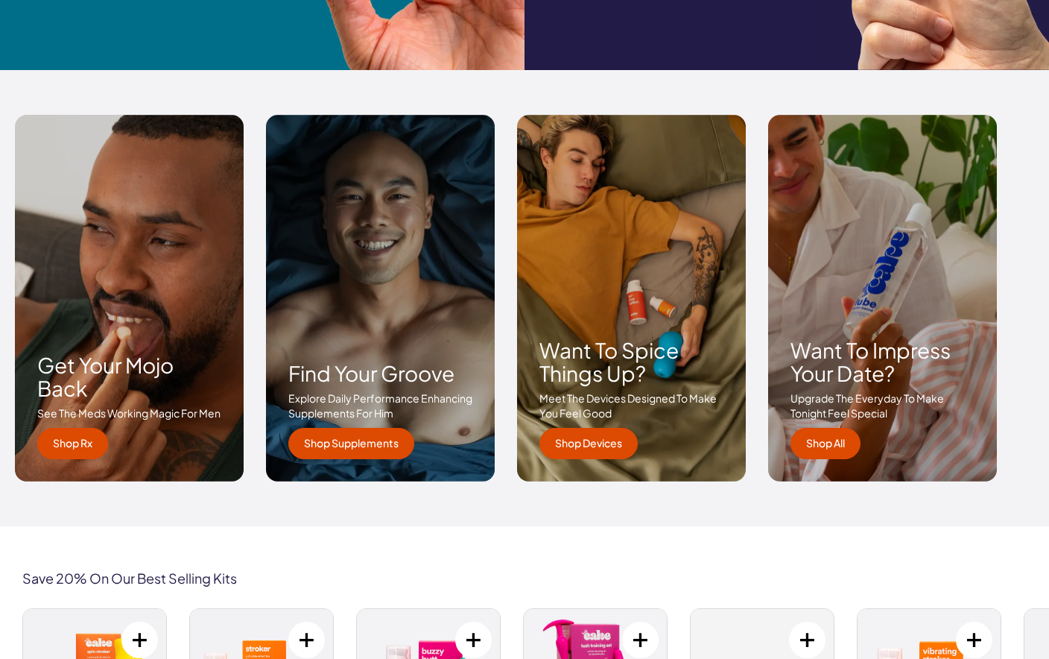
click at [587, 447] on link "Shop Devices" at bounding box center [589, 443] width 98 height 31
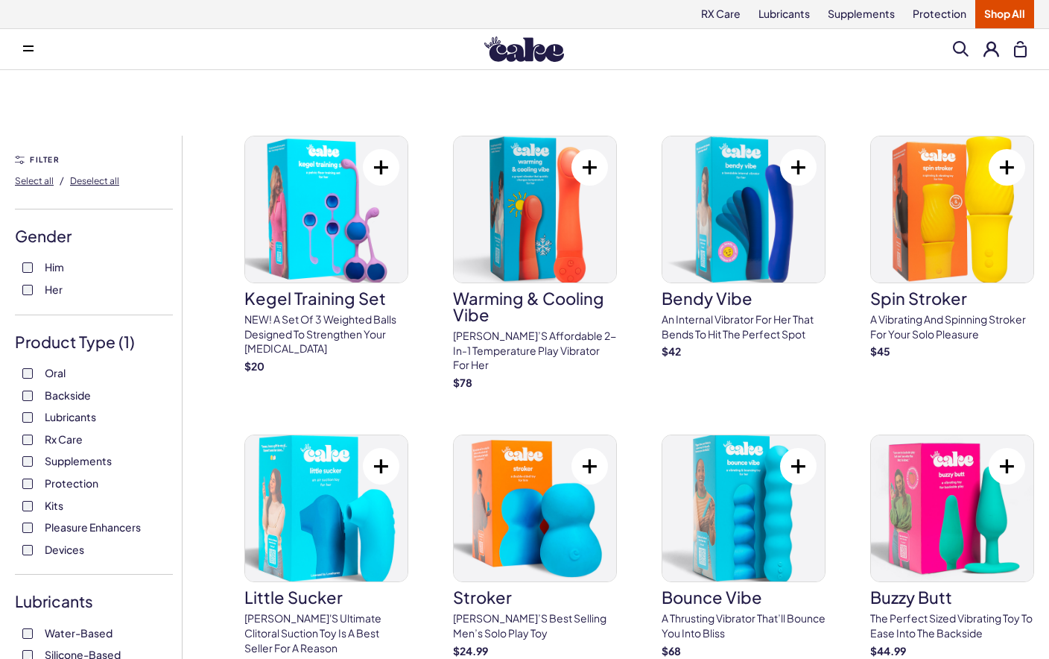
click at [36, 267] on label "Him" at bounding box center [93, 267] width 143 height 15
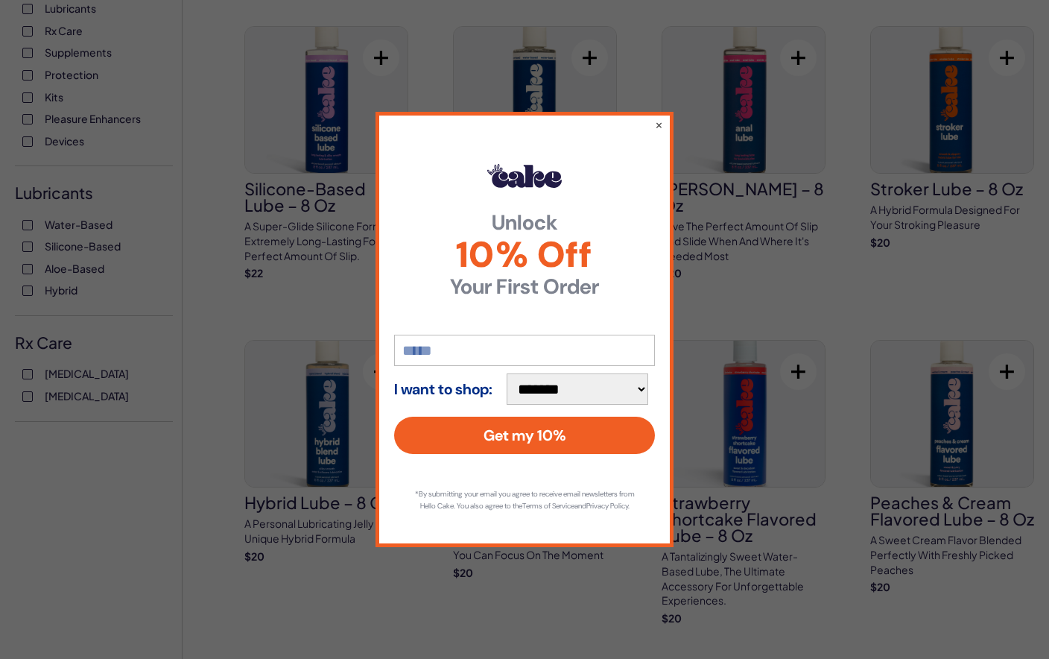
scroll to position [410, 0]
click at [657, 130] on button "×" at bounding box center [659, 125] width 10 height 18
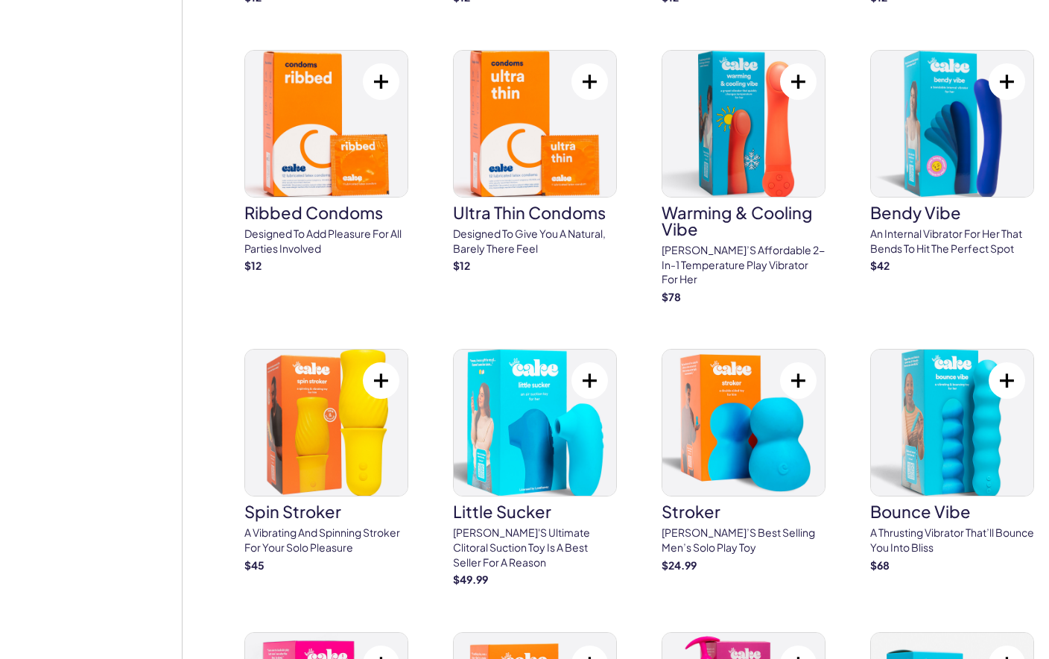
scroll to position [2489, 0]
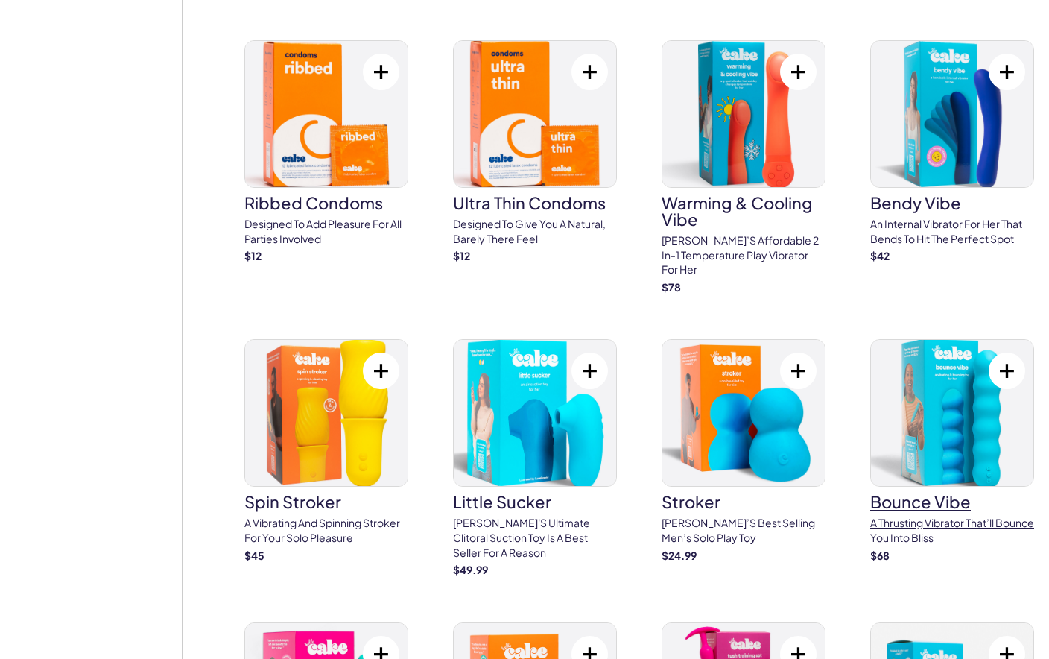
click at [932, 516] on p "A thrusting vibrator that’ll bounce you into bliss" at bounding box center [953, 530] width 164 height 29
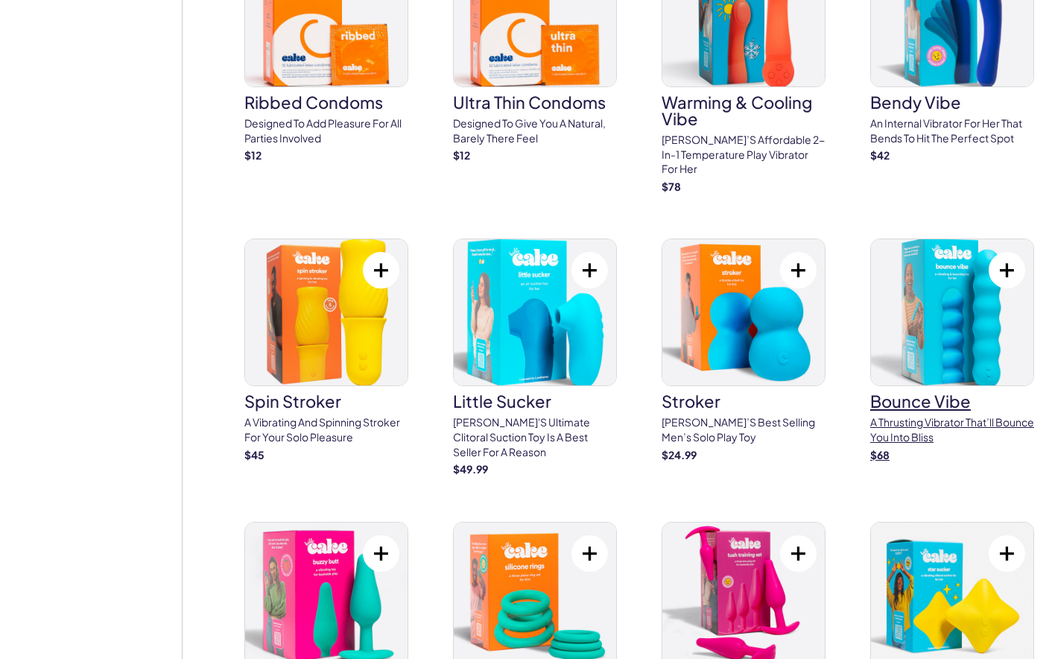
scroll to position [2583, 0]
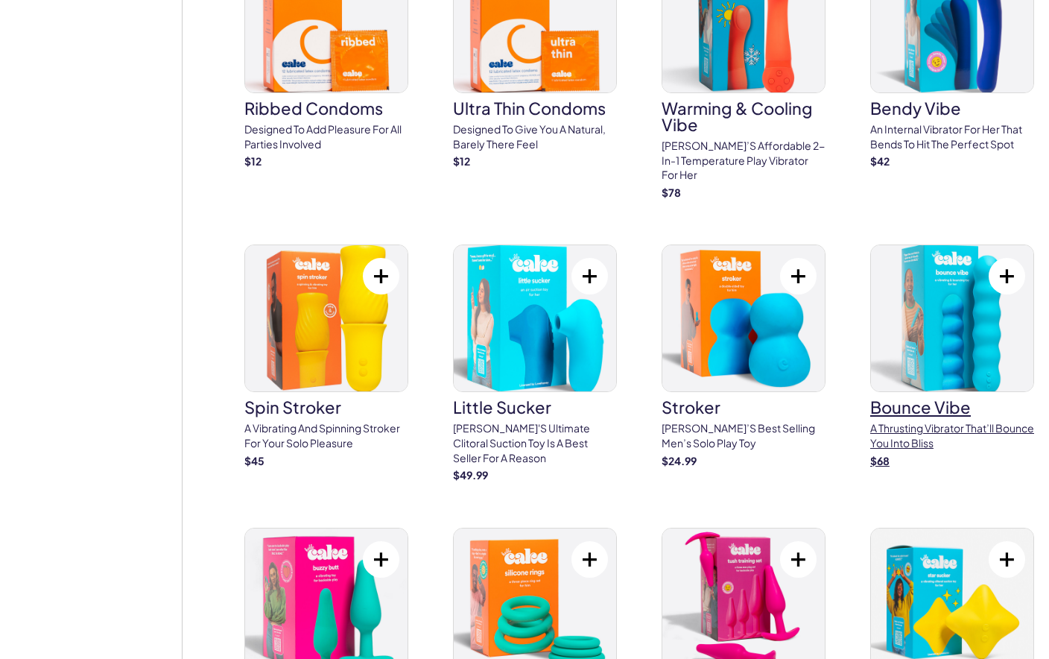
click at [948, 421] on p "A thrusting vibrator that’ll bounce you into bliss" at bounding box center [953, 435] width 164 height 29
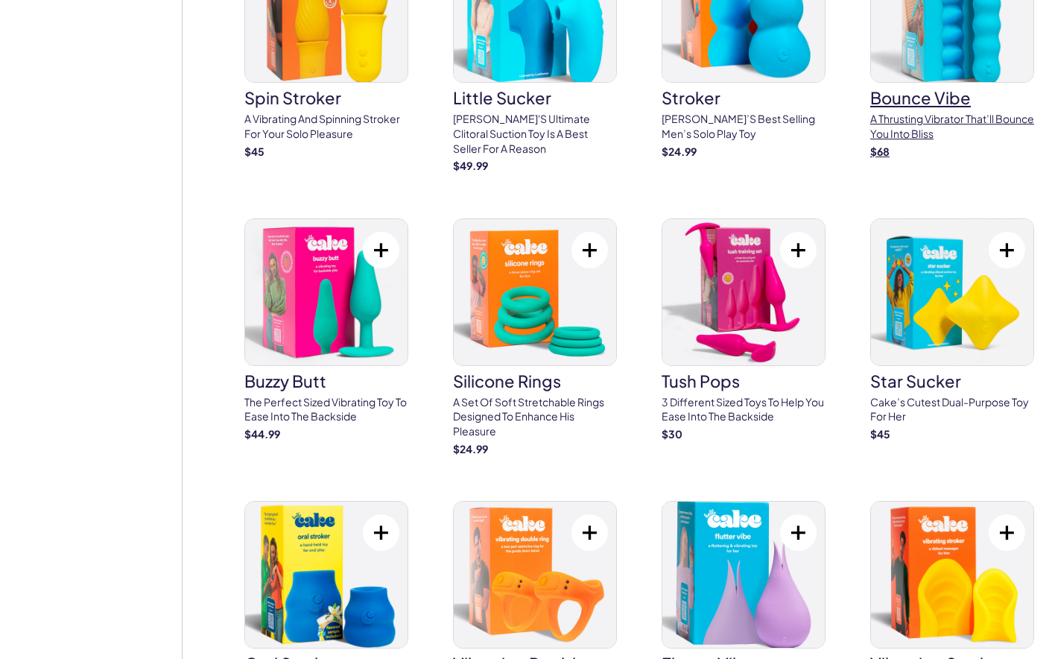
scroll to position [2909, 0]
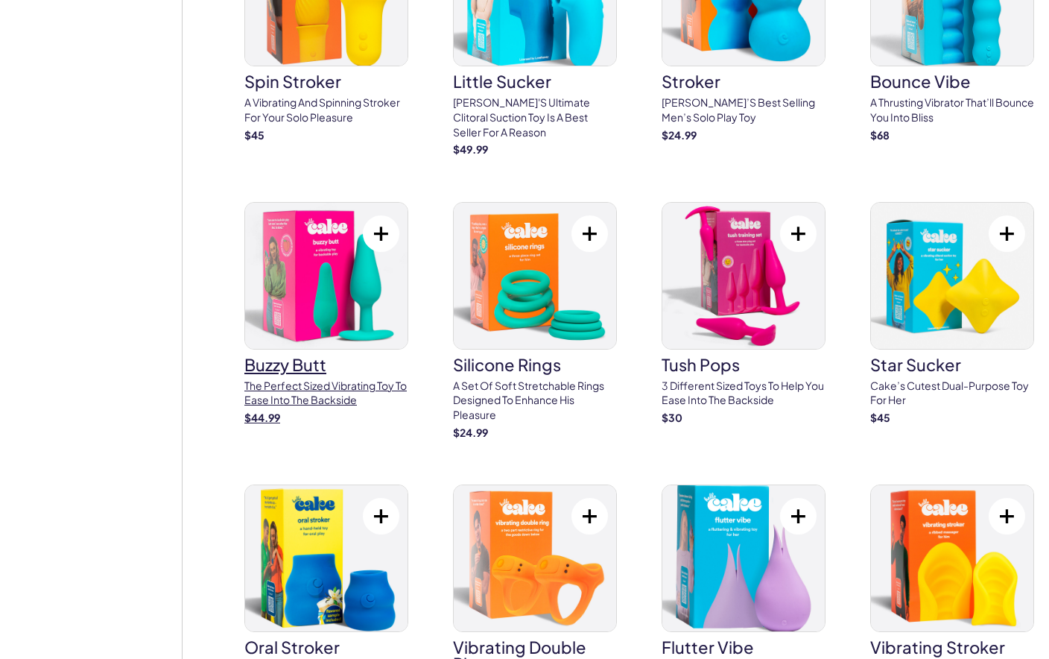
click at [293, 379] on p "The perfect sized vibrating toy to ease into the backside" at bounding box center [326, 393] width 164 height 29
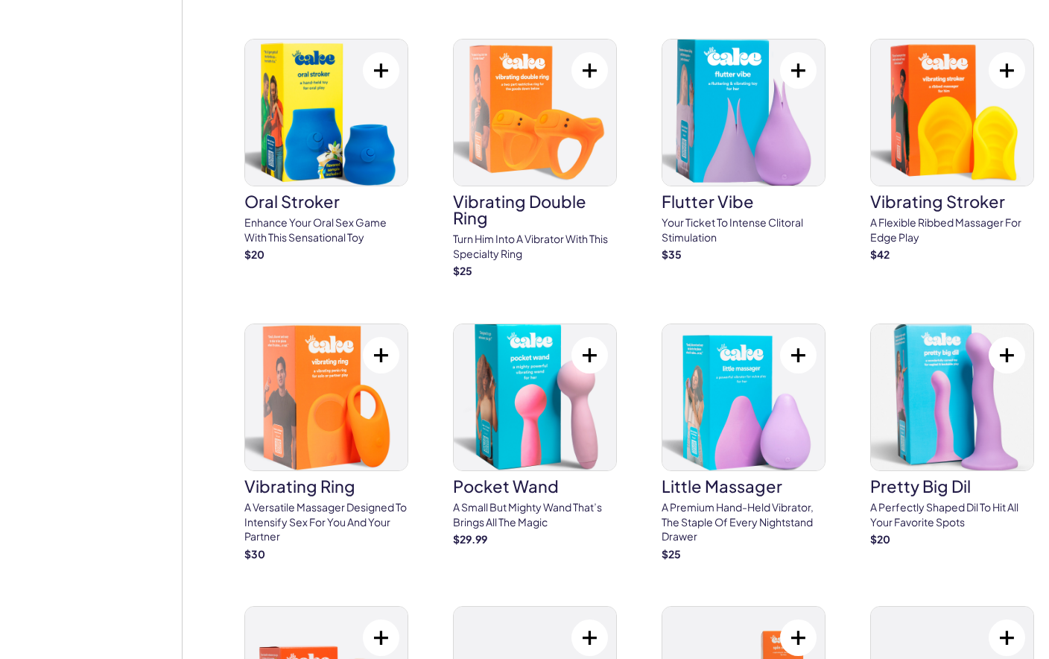
scroll to position [3362, 0]
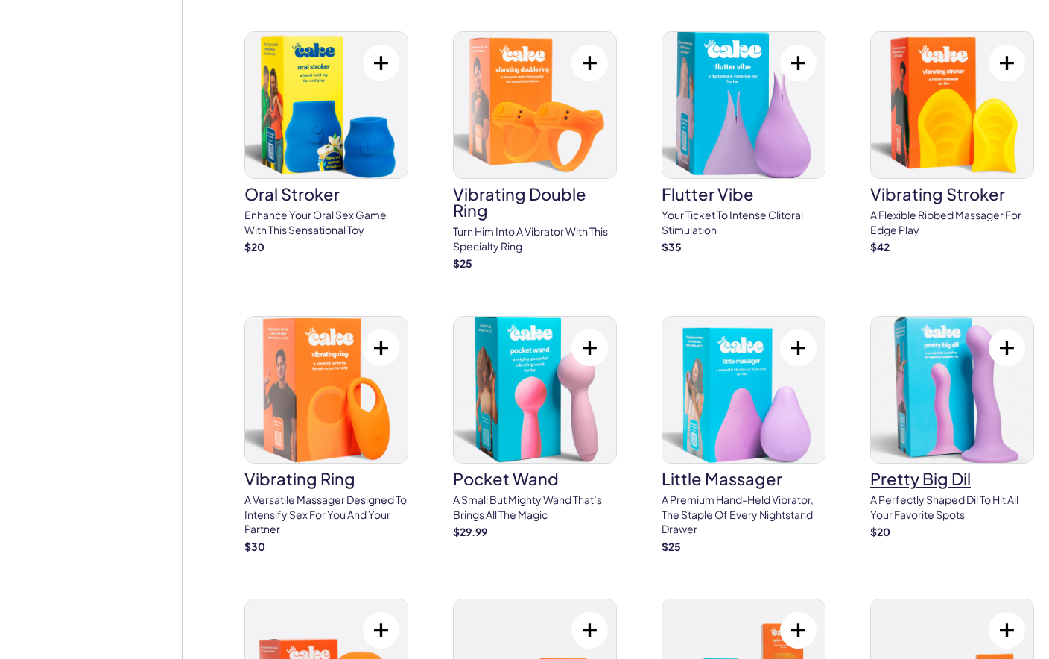
click at [965, 406] on img at bounding box center [952, 390] width 162 height 146
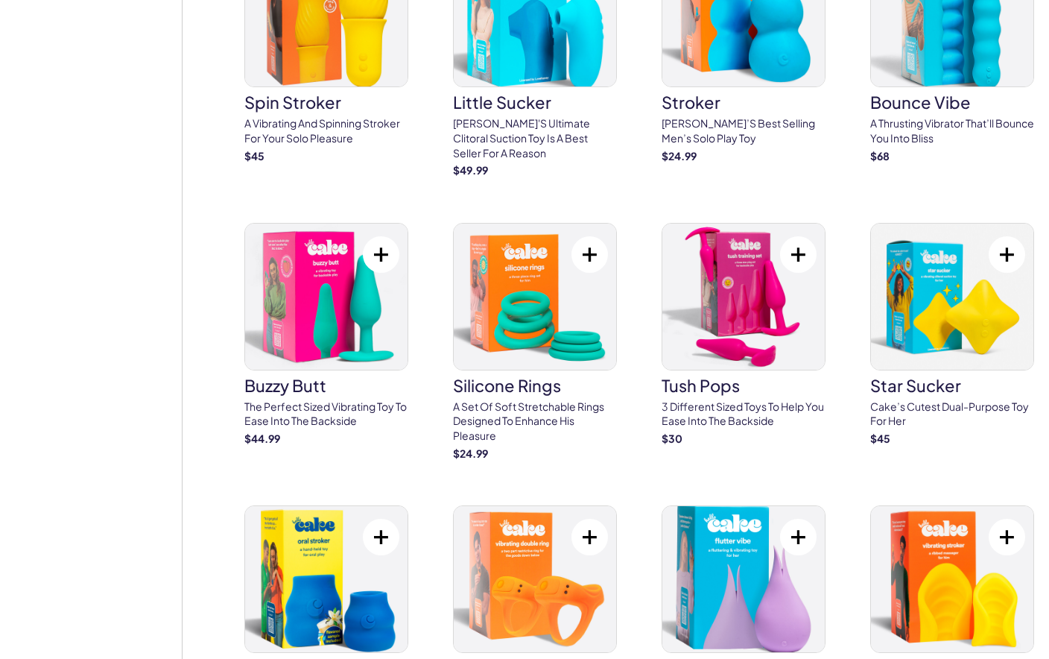
scroll to position [2888, 0]
click at [766, 399] on p "3 different sized toys to help you ease into the backside" at bounding box center [744, 413] width 164 height 29
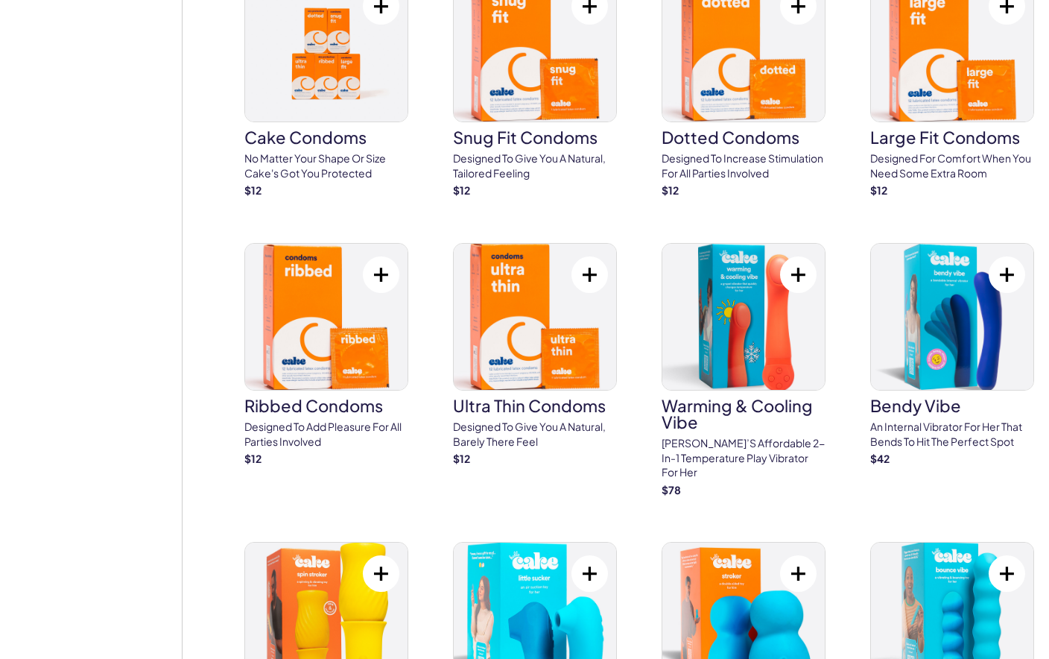
scroll to position [2285, 0]
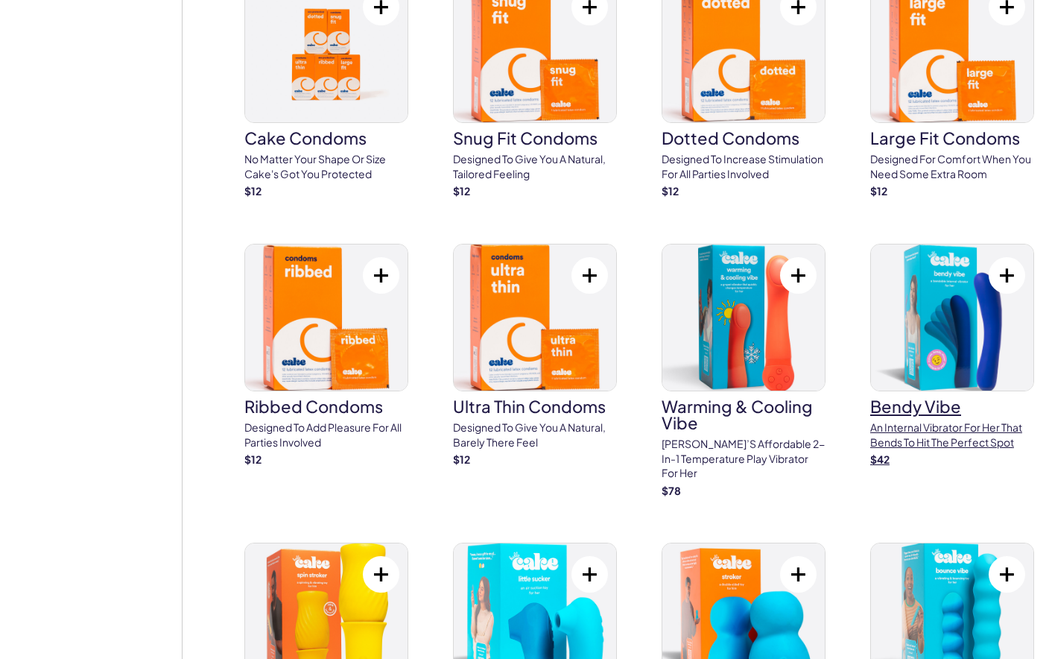
click at [957, 422] on p "An internal vibrator for her that bends to hit the perfect spot" at bounding box center [953, 434] width 164 height 29
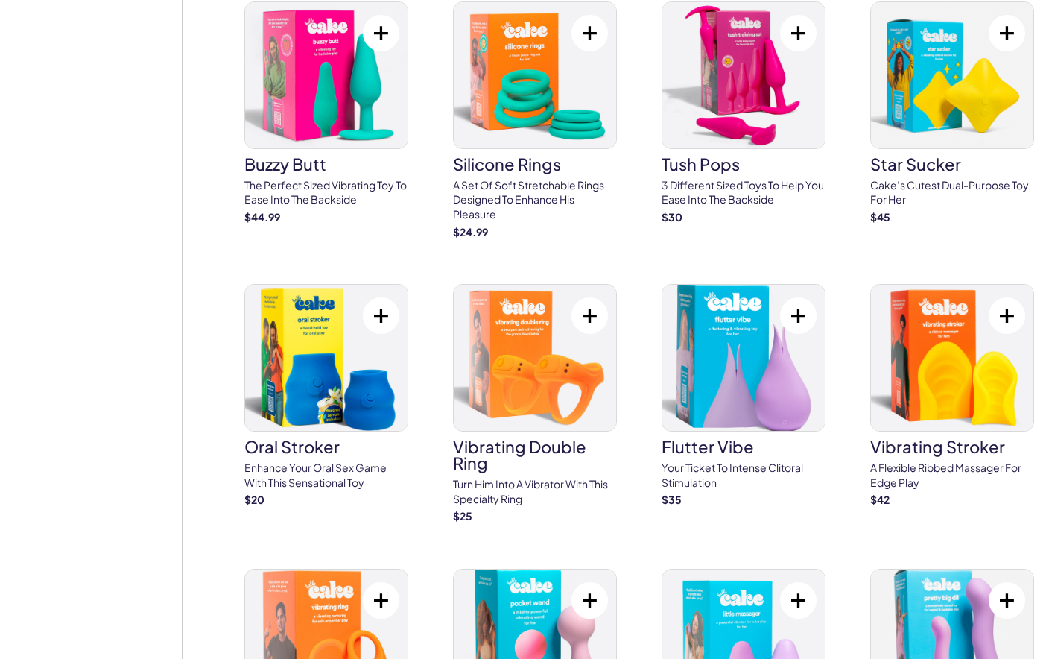
scroll to position [3119, 0]
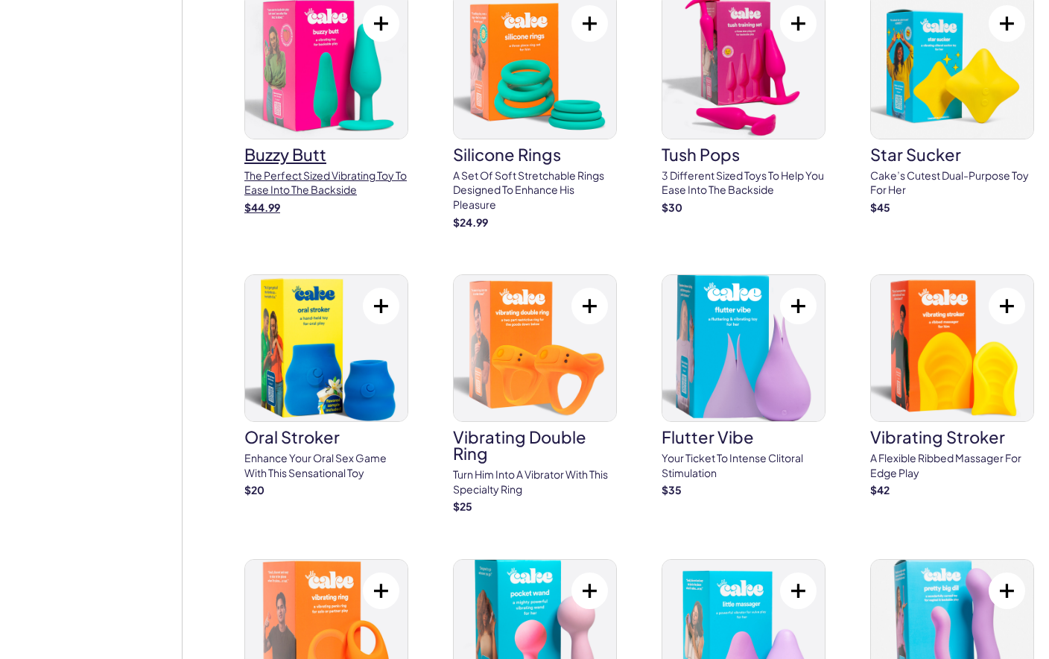
click at [312, 168] on p "The perfect sized vibrating toy to ease into the backside" at bounding box center [326, 182] width 164 height 29
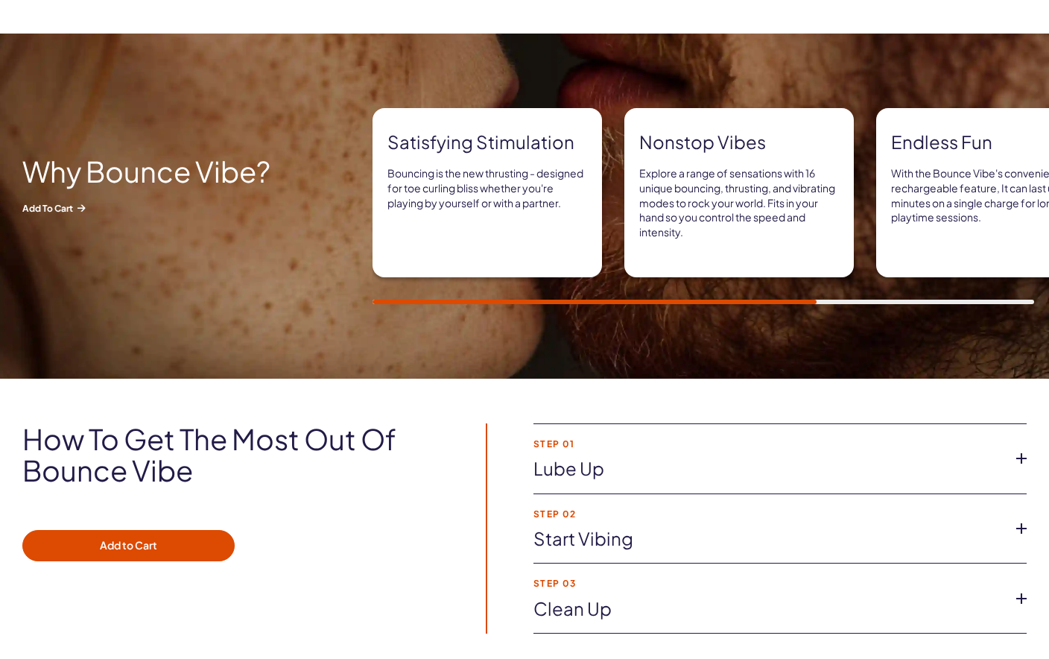
scroll to position [741, 0]
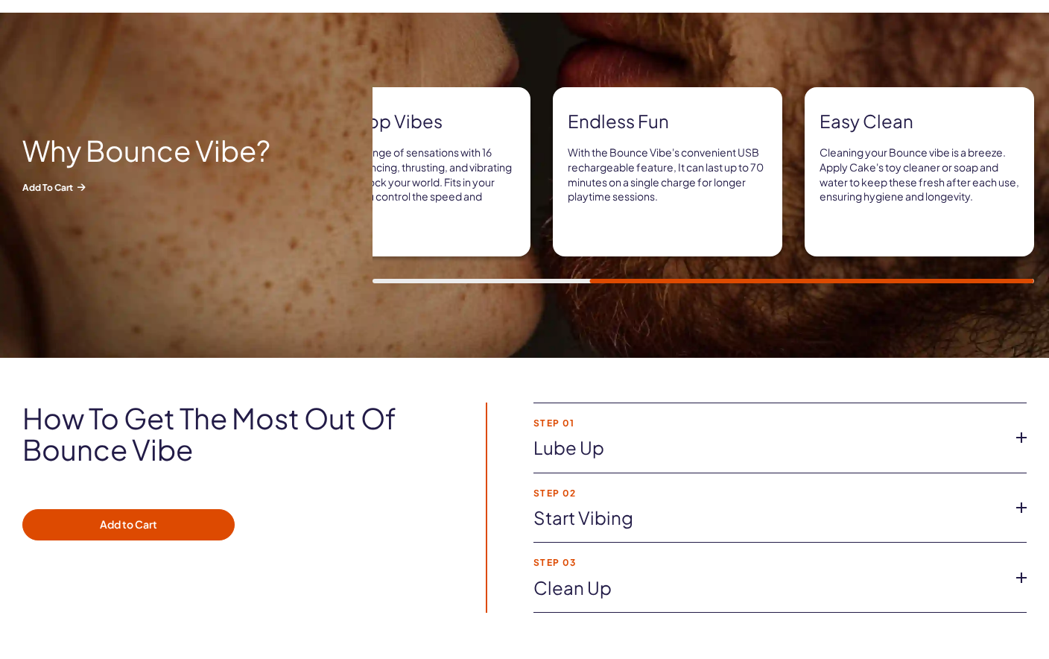
click at [914, 432] on li "Step 01 Lube up Lube is your friend! We recommend adding Toy Wonder, our non-dr…" at bounding box center [780, 438] width 493 height 70
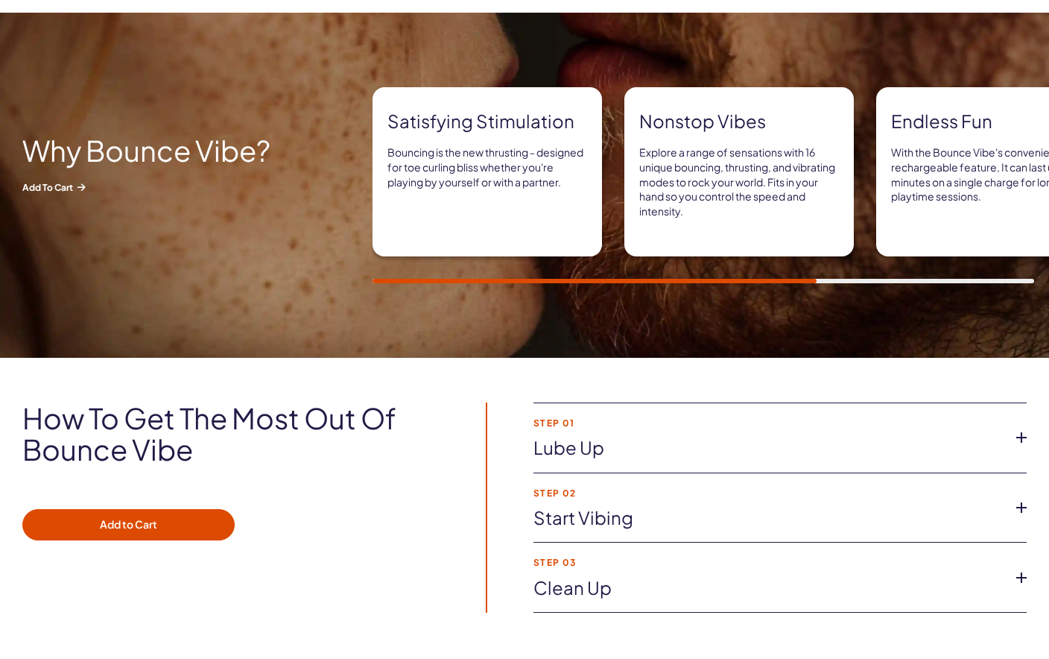
click at [1015, 440] on icon at bounding box center [1022, 437] width 22 height 22
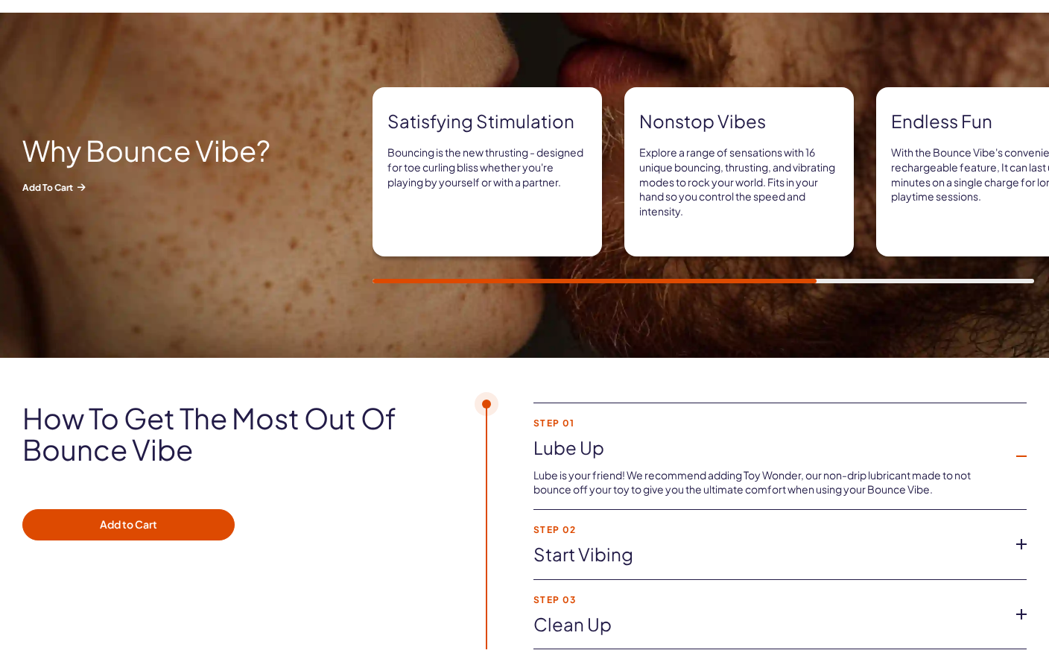
click at [1026, 510] on li "Step 02 Start vibing Power up that bad boy and cycle through the settings. Into…" at bounding box center [780, 545] width 493 height 70
click at [1013, 546] on icon at bounding box center [1022, 544] width 22 height 22
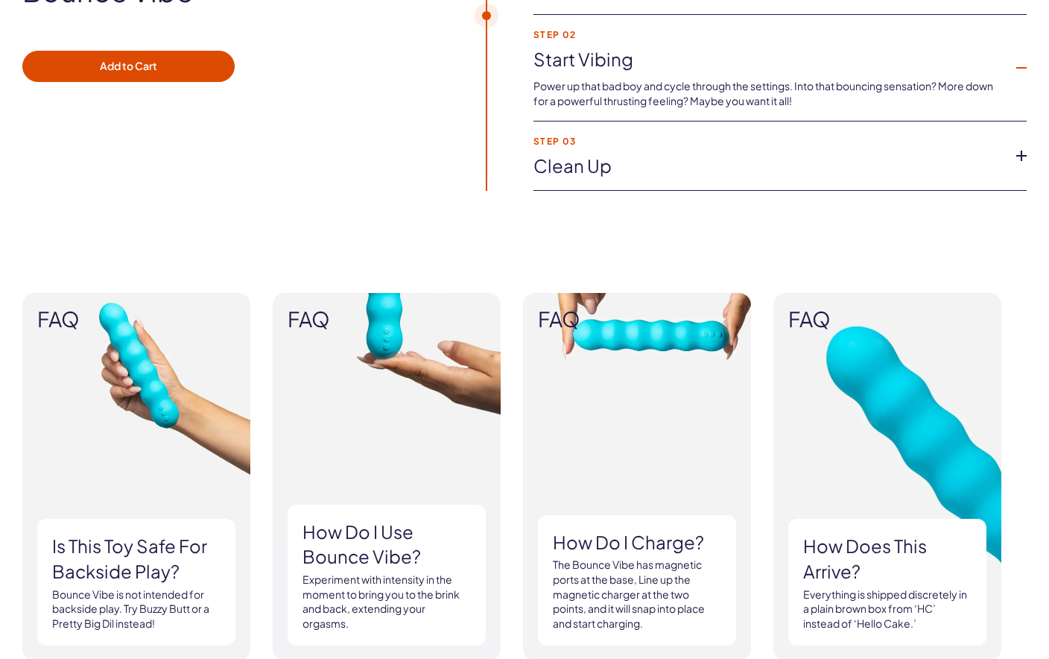
scroll to position [1232, 0]
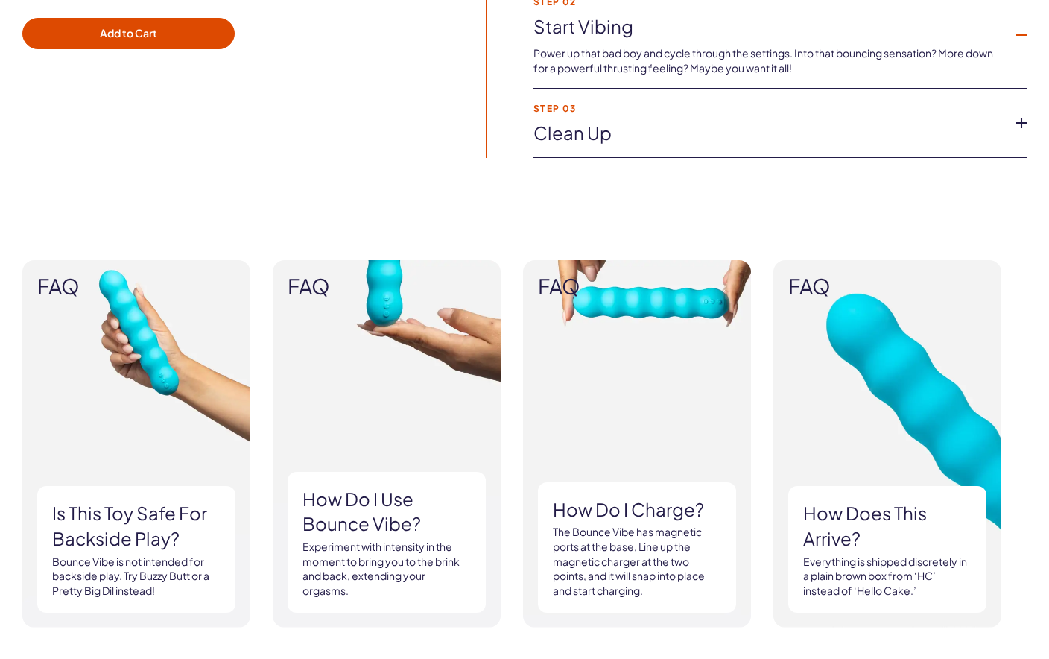
click at [1025, 127] on icon at bounding box center [1022, 123] width 22 height 22
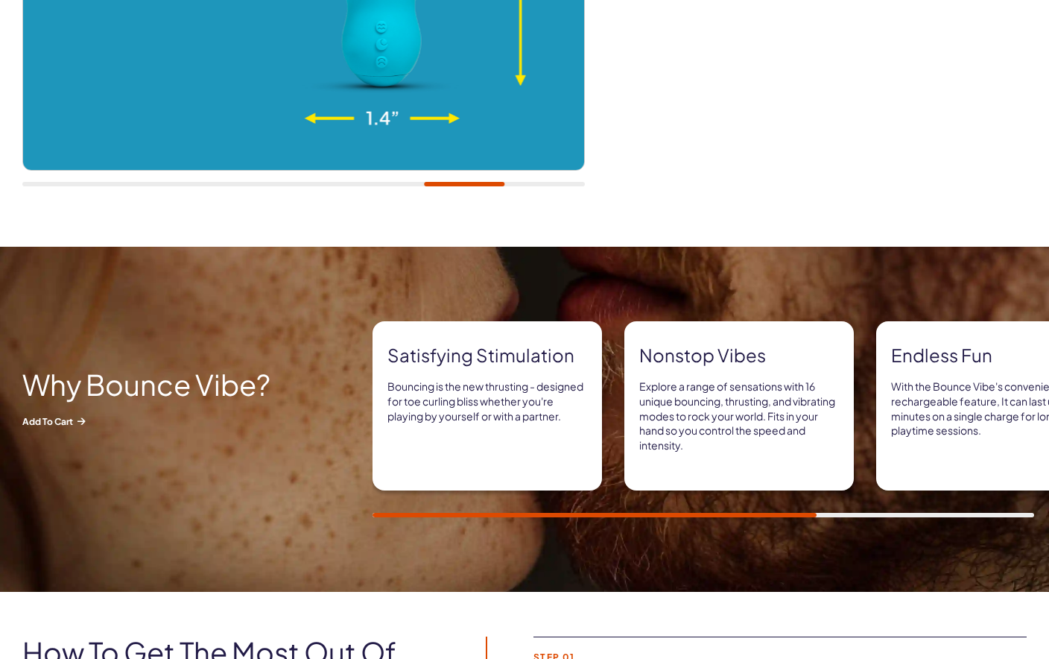
scroll to position [475, 0]
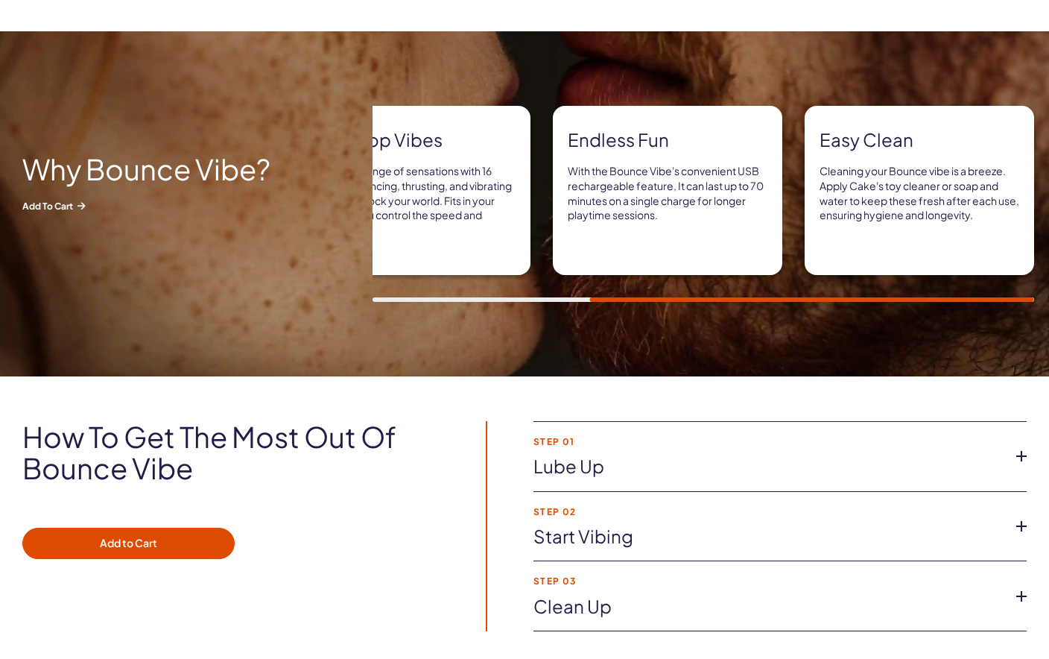
scroll to position [771, 0]
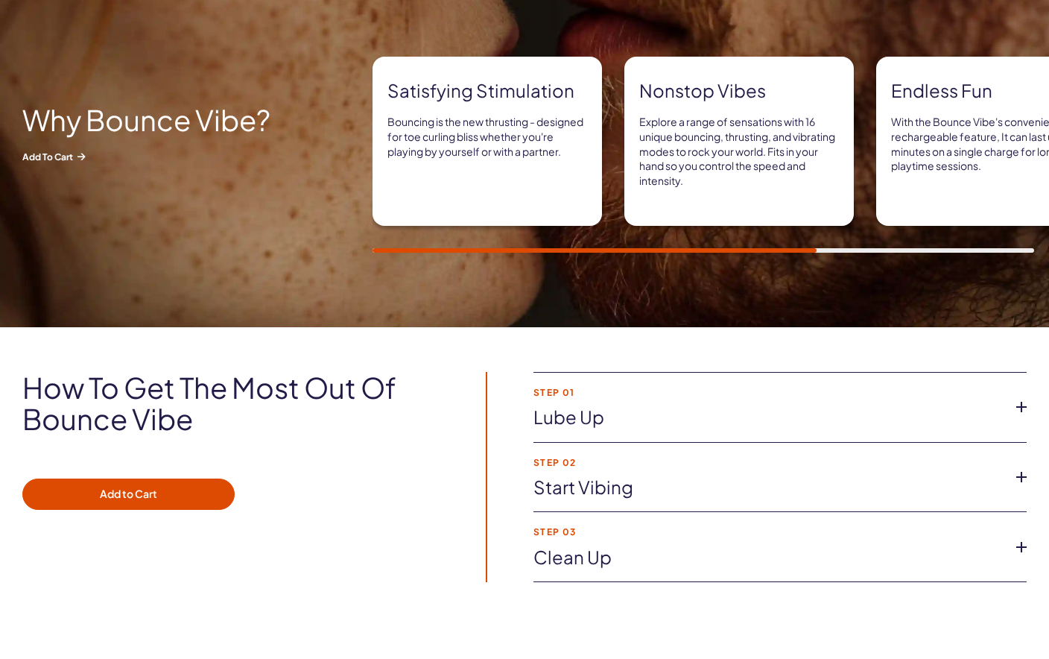
click at [962, 385] on li "Step 01 Lube up Lube is your friend! We recommend adding Toy Wonder, our non-dr…" at bounding box center [780, 408] width 493 height 70
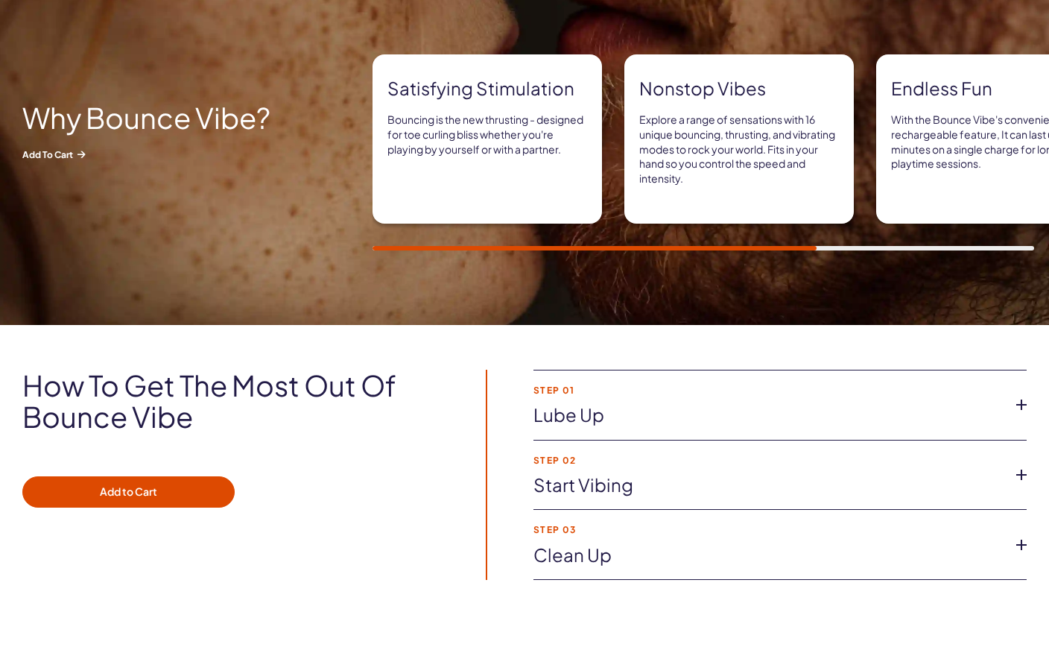
scroll to position [749, 0]
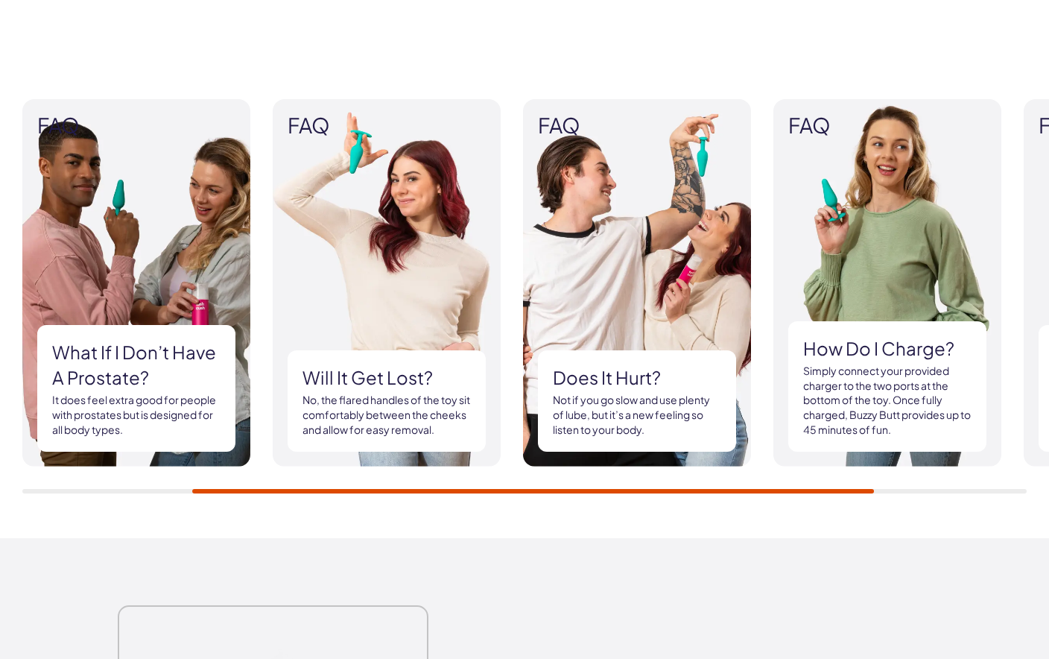
scroll to position [1357, 0]
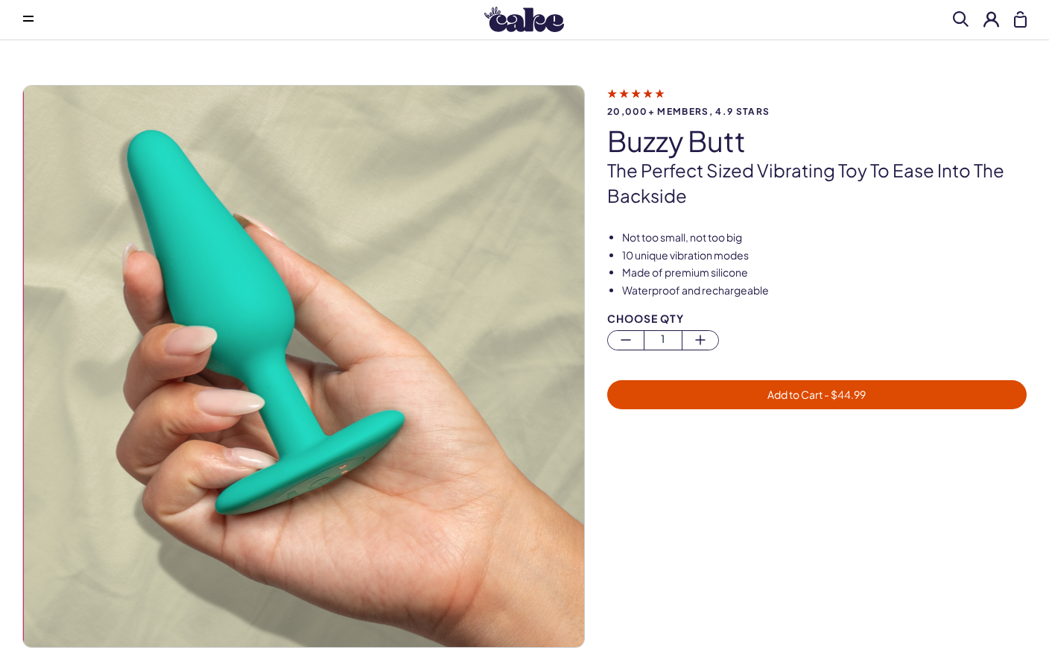
scroll to position [0, 0]
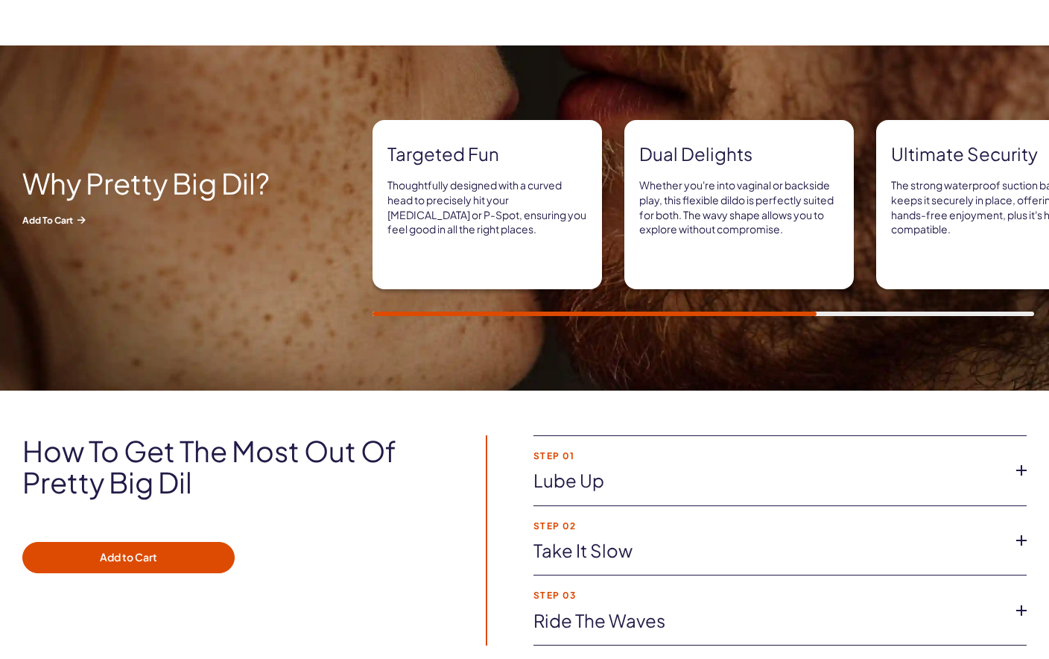
scroll to position [719, 0]
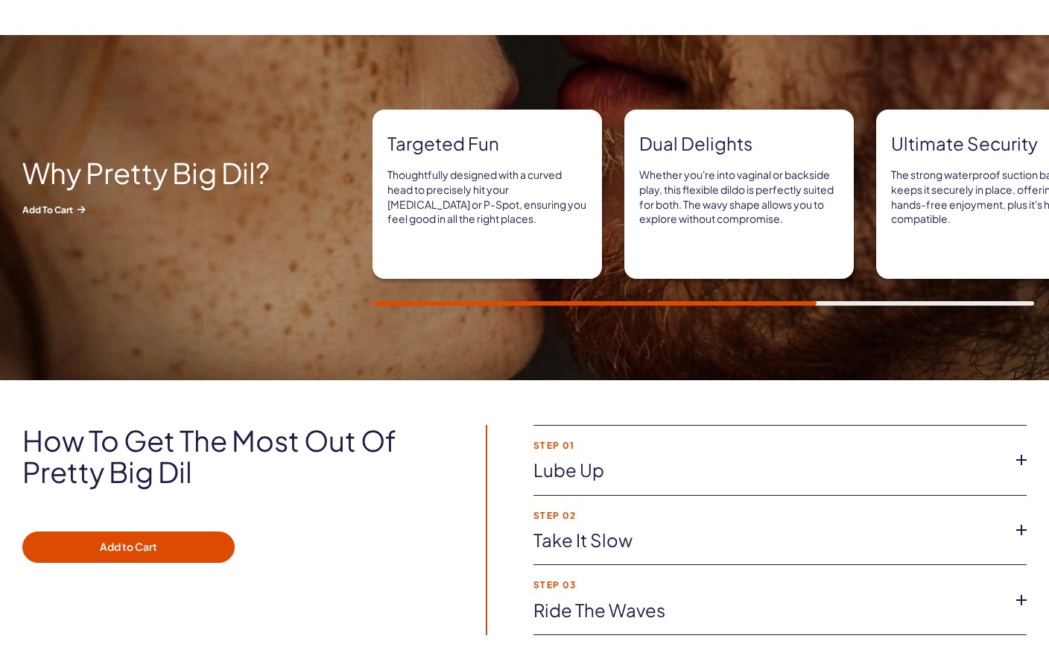
click at [1019, 457] on icon at bounding box center [1022, 460] width 22 height 22
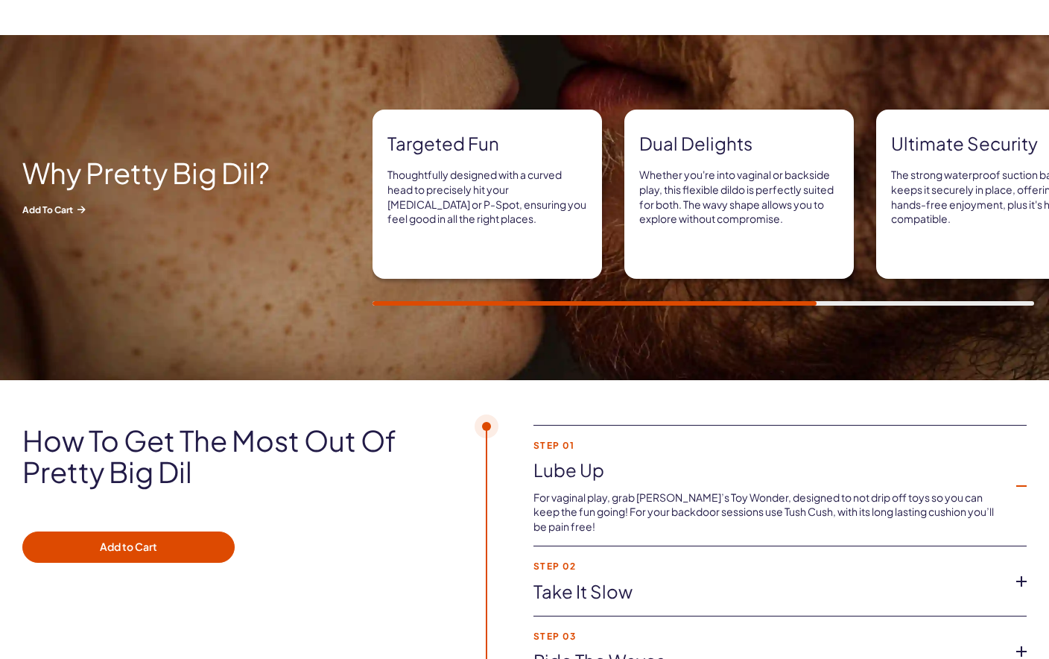
click at [1024, 573] on icon at bounding box center [1022, 581] width 22 height 22
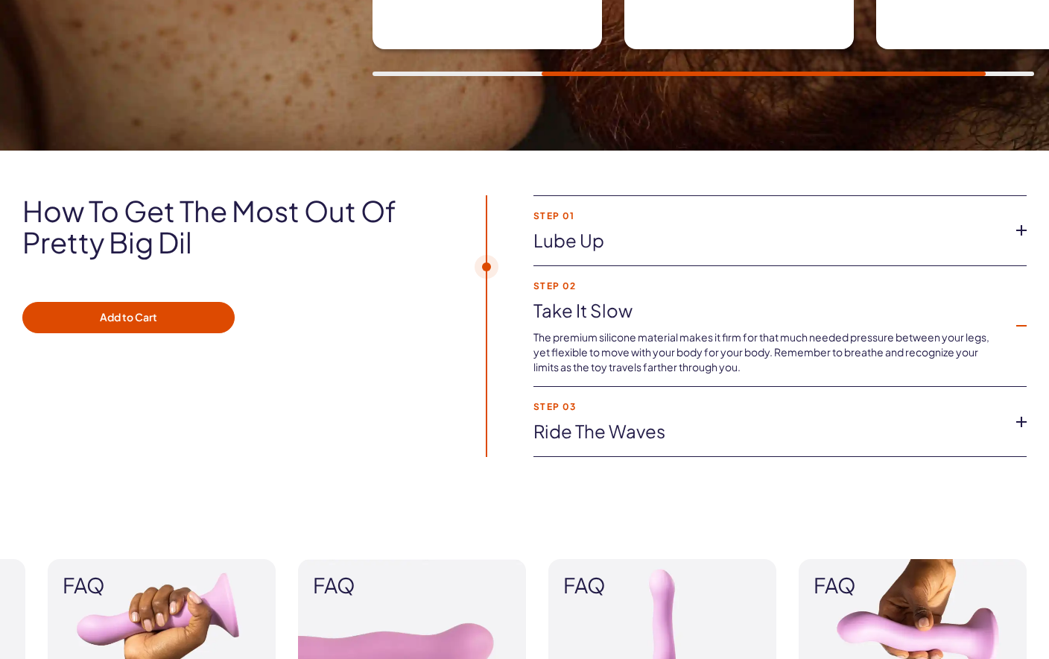
scroll to position [1022, 0]
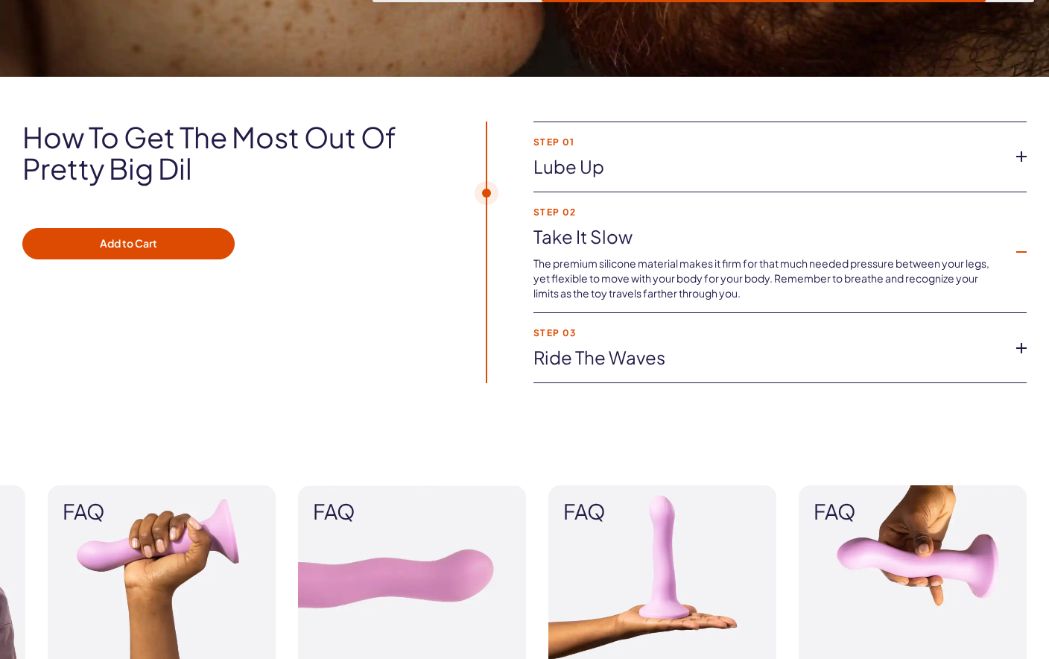
click at [1014, 353] on icon at bounding box center [1022, 348] width 22 height 22
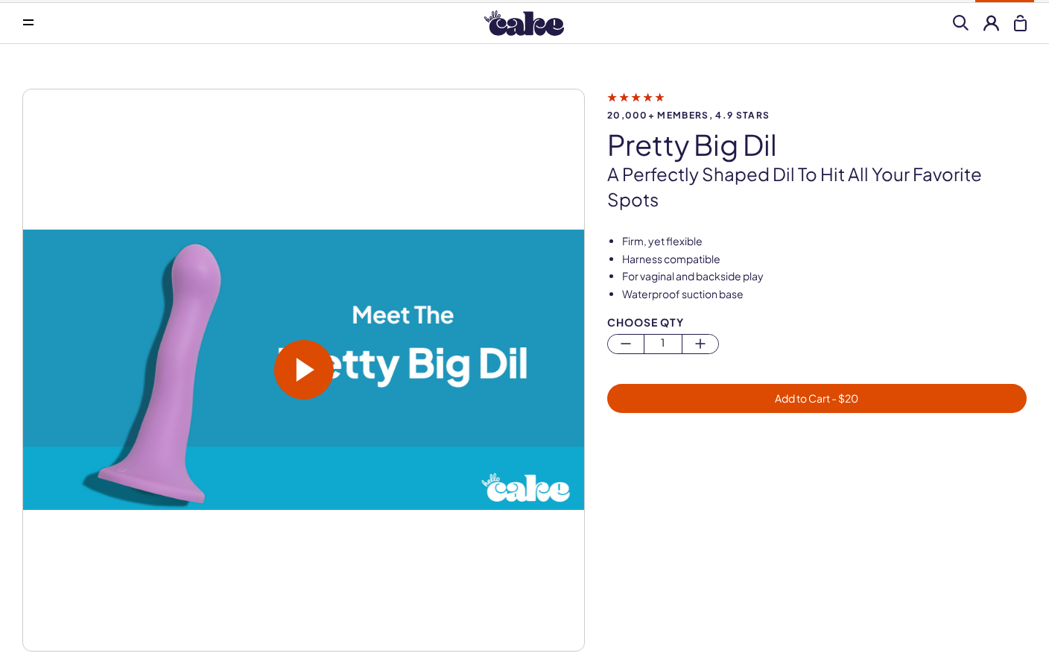
scroll to position [0, 0]
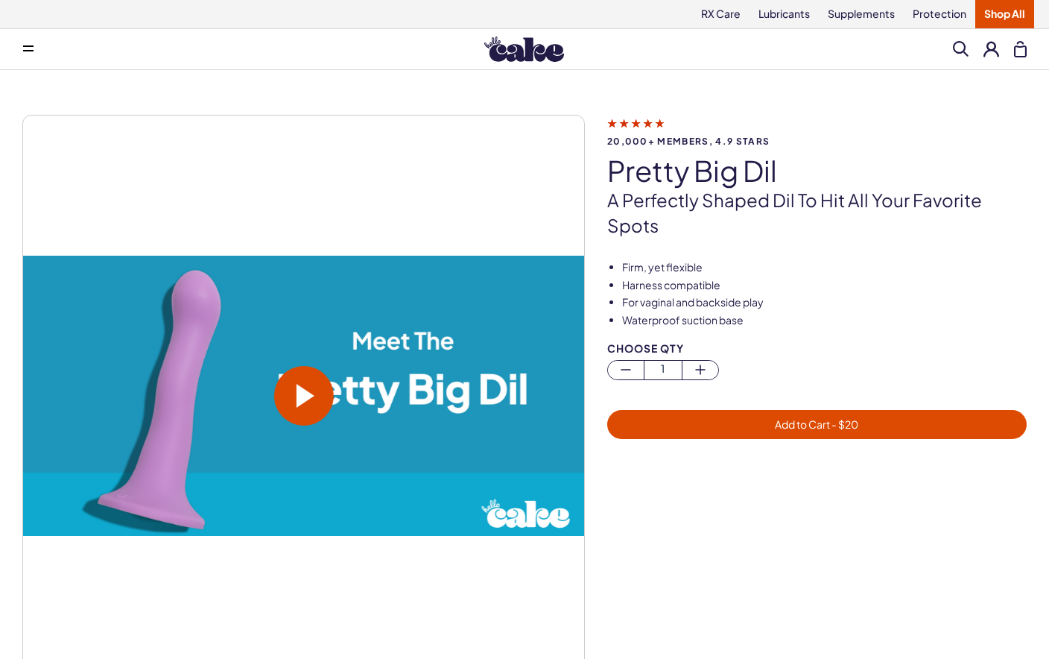
click at [312, 385] on span at bounding box center [306, 396] width 18 height 24
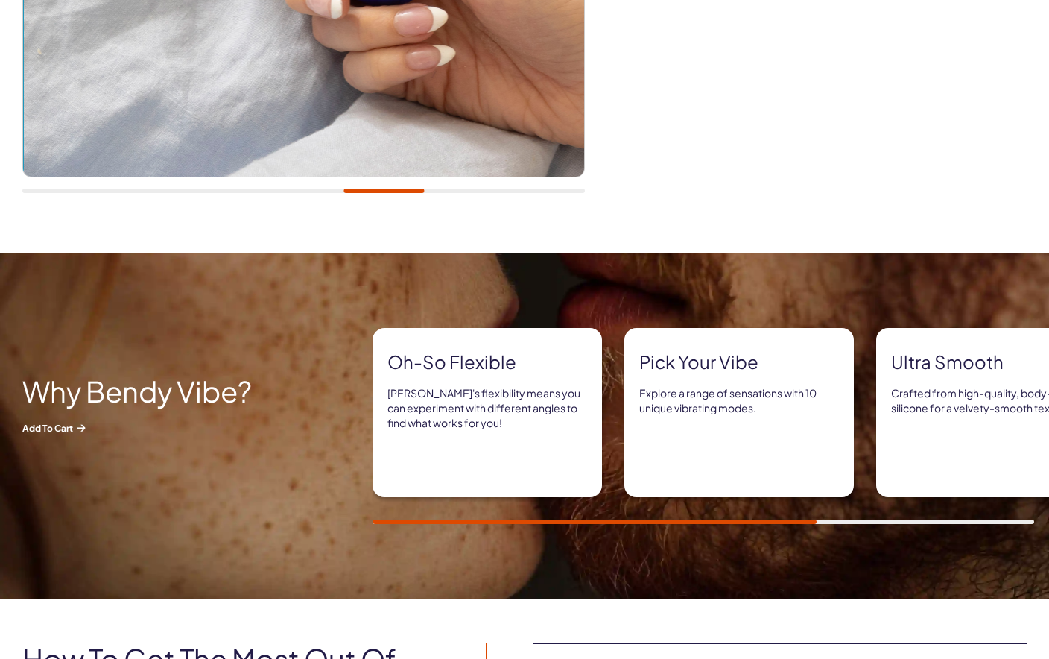
scroll to position [409, 0]
